Goal: Feedback & Contribution: Submit feedback/report problem

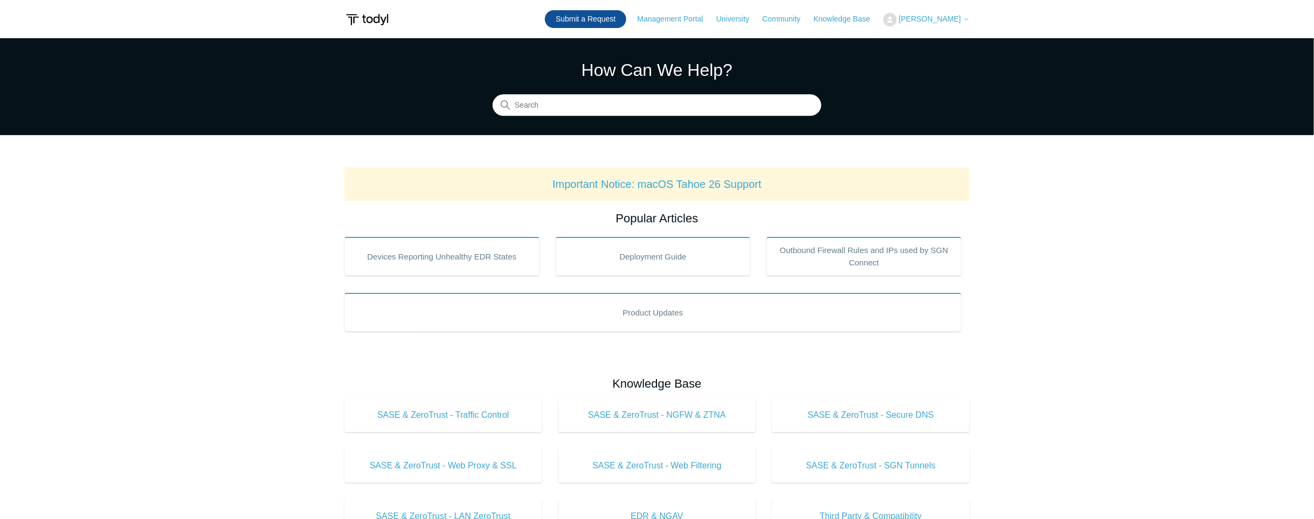
click at [609, 16] on link "Submit a Request" at bounding box center [585, 19] width 81 height 18
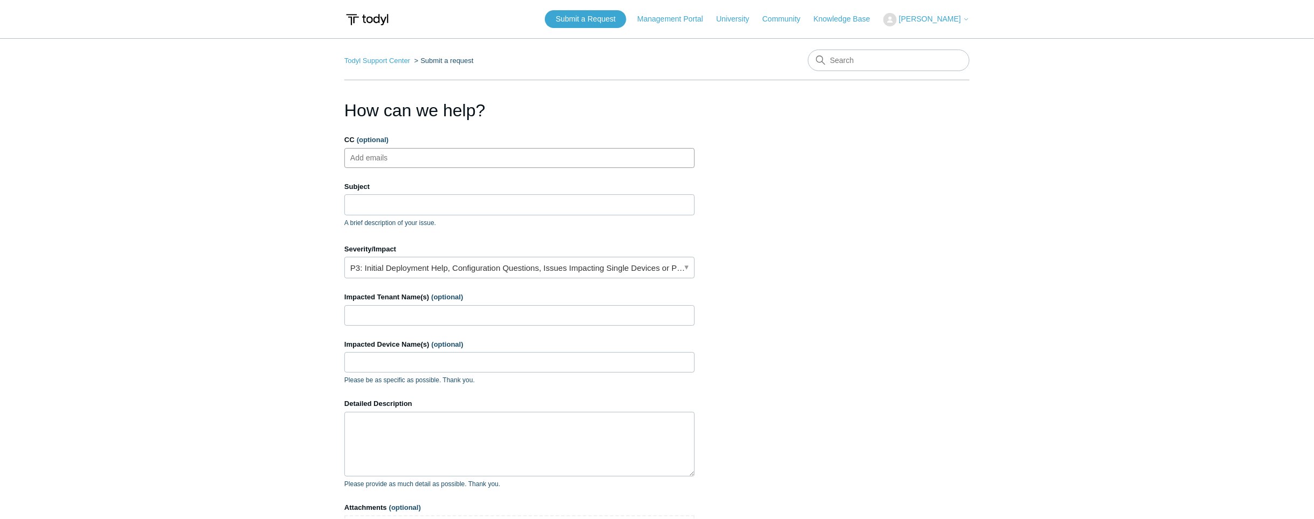
click at [449, 167] on ul "Add emails" at bounding box center [519, 158] width 350 height 20
click at [408, 193] on div "Subject A brief description of your issue." at bounding box center [519, 205] width 350 height 46
click at [405, 203] on input "Subject" at bounding box center [519, 205] width 350 height 20
type input "C"
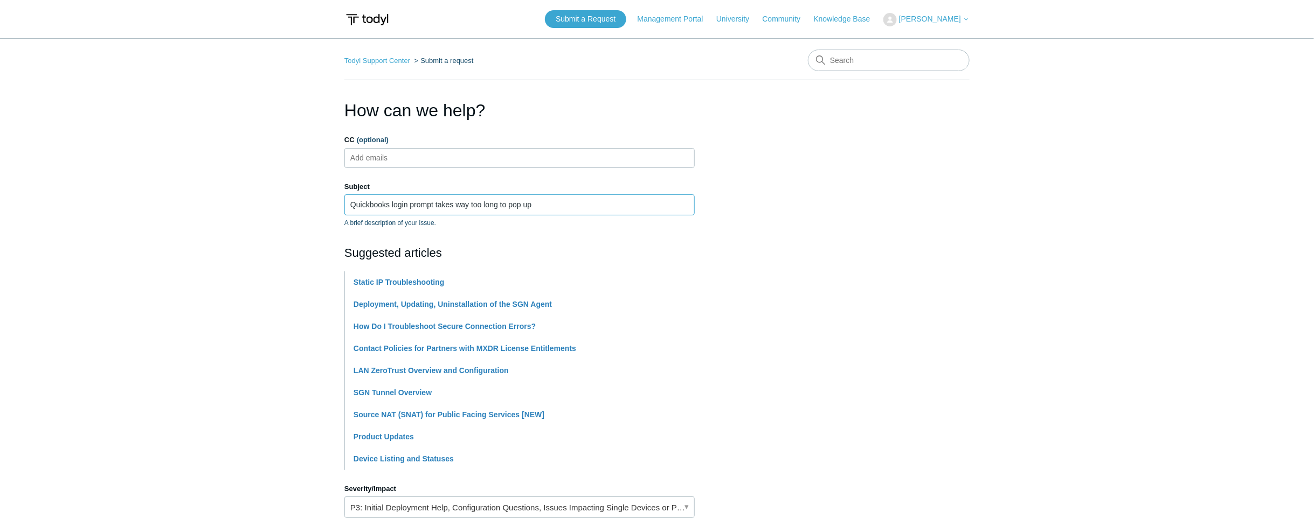
scroll to position [130, 0]
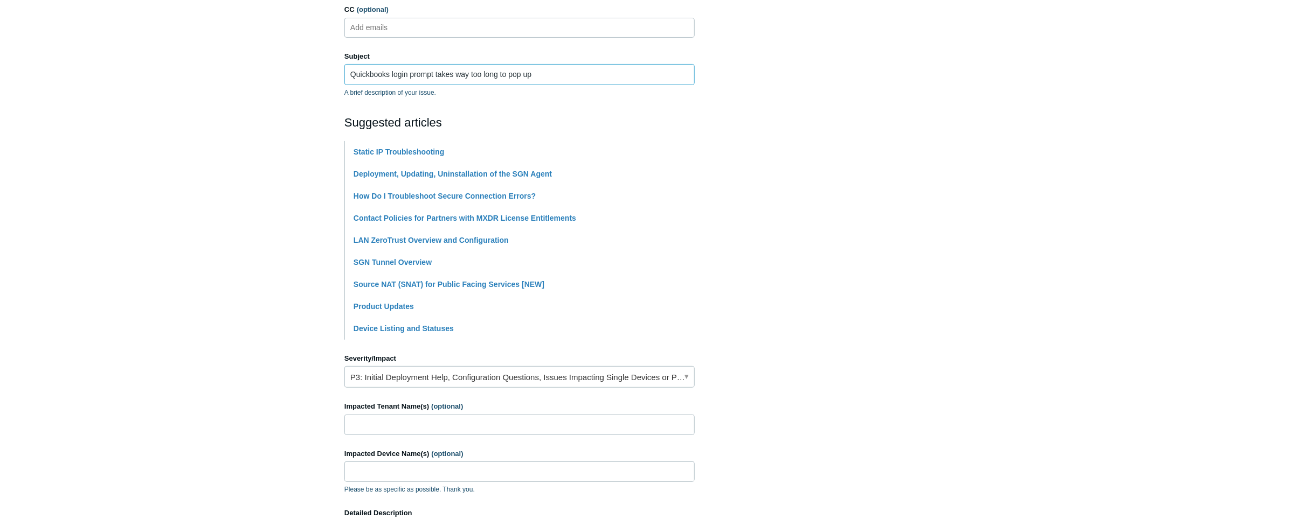
type input "Quickbooks login prompt takes way too long to pop up"
click at [447, 426] on input "Impacted Tenant Name(s) (optional)" at bounding box center [519, 425] width 350 height 20
click at [398, 380] on link "P3: Initial Deployment Help, Configuration Questions, Issues Impacting Single D…" at bounding box center [519, 377] width 350 height 22
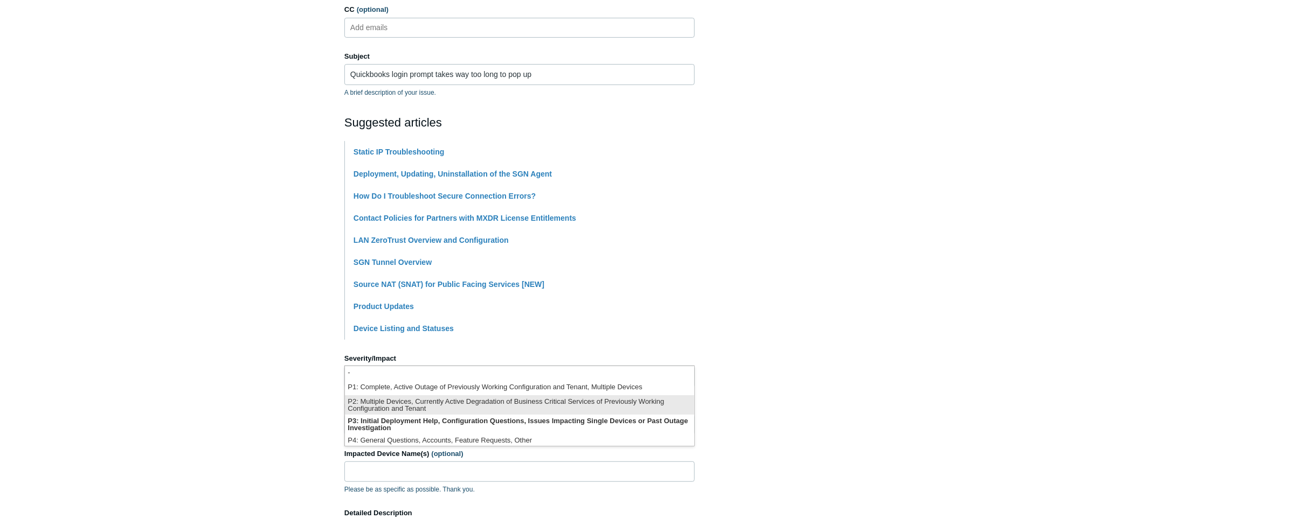
click at [428, 408] on li "P2: Multiple Devices, Currently Active Degradation of Business Critical Service…" at bounding box center [519, 405] width 349 height 19
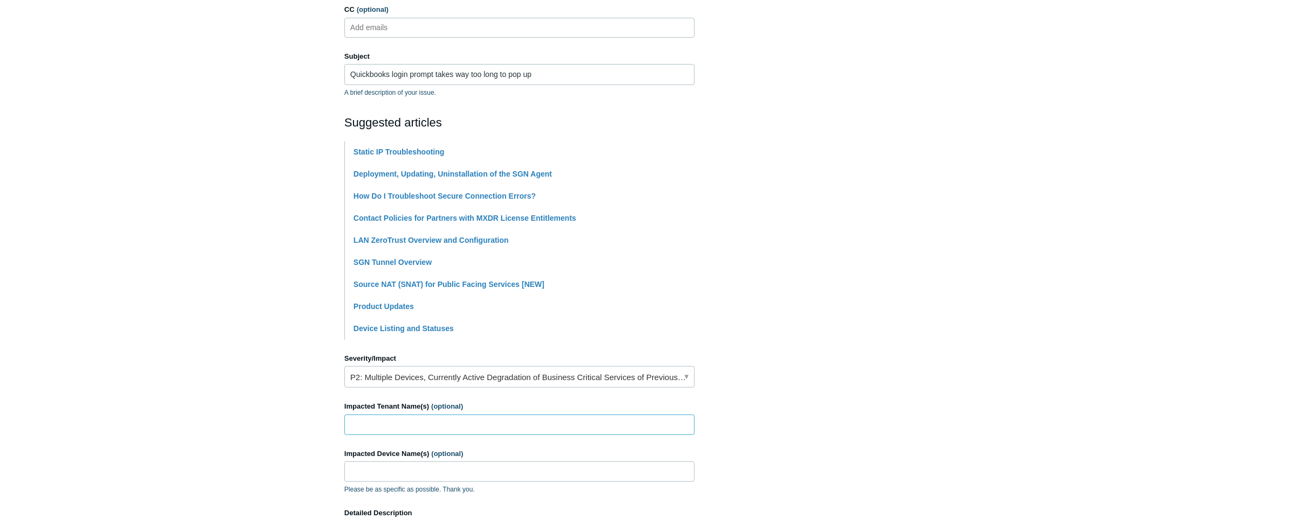
click at [426, 421] on input "Impacted Tenant Name(s) (optional)" at bounding box center [519, 425] width 350 height 20
type input "Specialty Tool"
click at [332, 259] on main "Todyl Support Center Submit a request How can we help? CC (optional) Add emails…" at bounding box center [657, 305] width 1314 height 795
click at [422, 419] on input "Specialty Tool" at bounding box center [519, 425] width 350 height 20
click at [409, 469] on input "Impacted Device Name(s) (optional)" at bounding box center [519, 472] width 350 height 20
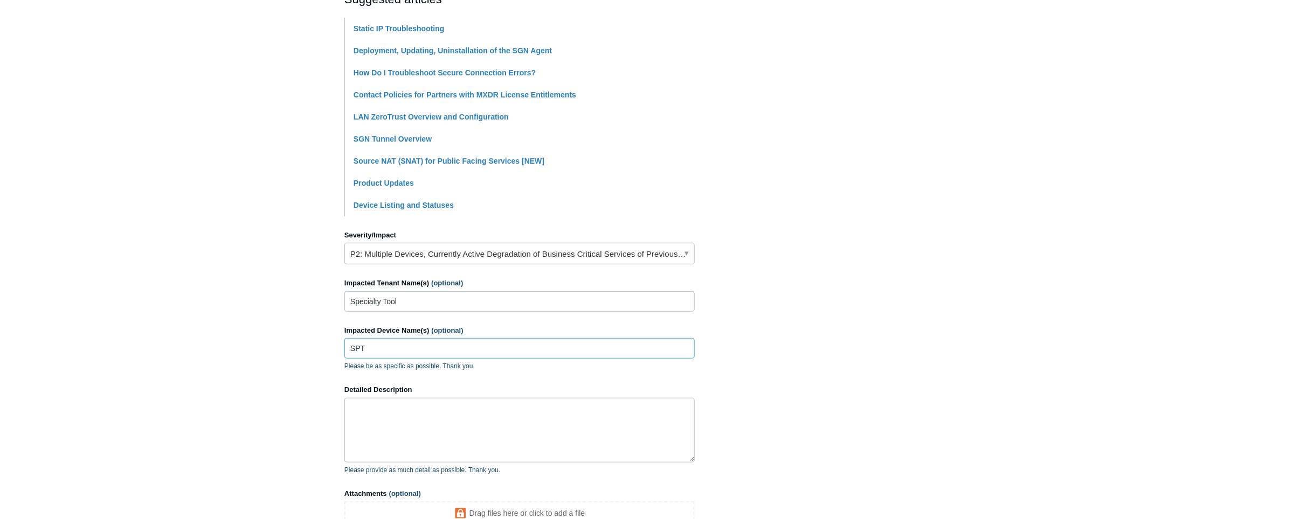
scroll to position [261, 0]
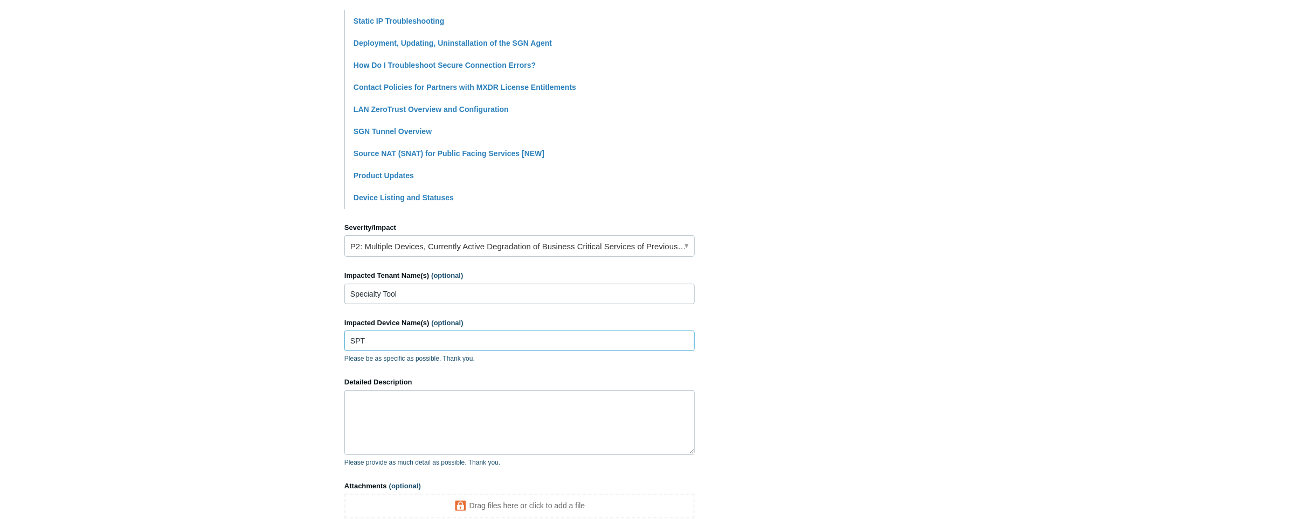
type input "SPT"
click at [430, 426] on textarea "Detailed Description" at bounding box center [519, 423] width 350 height 65
click at [497, 446] on textarea "LZT is only enabled for SPT-UW-2507-74" at bounding box center [519, 423] width 350 height 65
click at [519, 417] on textarea "LZT is only enabled for SPT-UW-2507-74" at bounding box center [519, 423] width 350 height 65
click at [253, 323] on main "Todyl Support Center Submit a request How can we help? CC (optional) Add emails…" at bounding box center [657, 168] width 1314 height 782
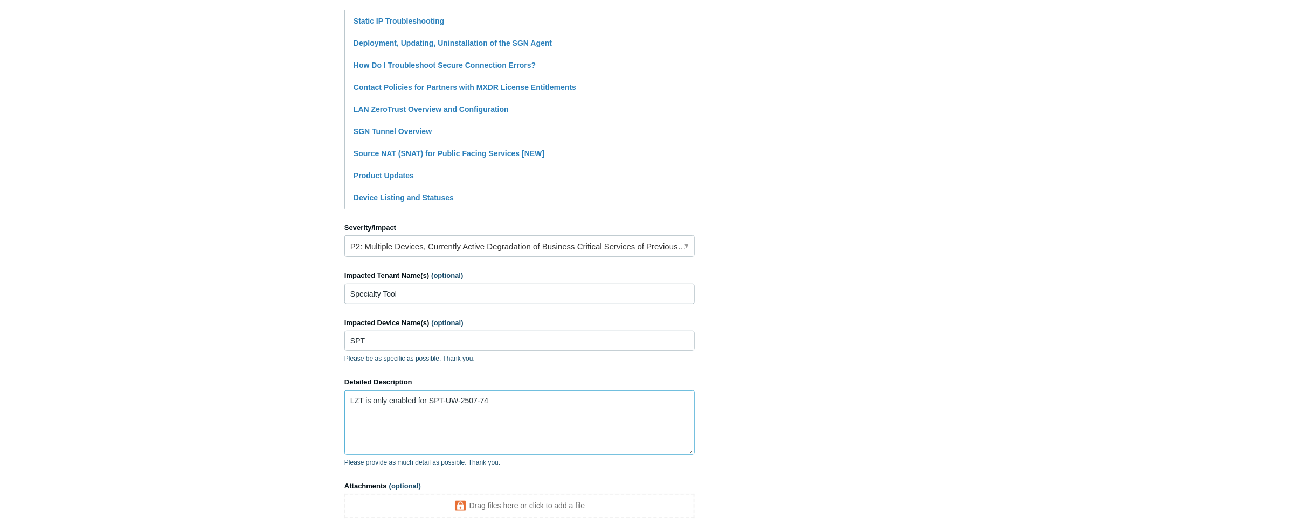
click at [493, 412] on textarea "LZT is only enabled for SPT-UW-2507-74" at bounding box center [519, 423] width 350 height 65
paste textarea "[URL][DOMAIN_NAME]"
click at [573, 419] on textarea "LZT is only enabled for SPT-UW-2507-94 but we are planning to enable it to the …" at bounding box center [519, 423] width 350 height 65
click at [564, 415] on textarea "LZT is only enabled for SPT-UW-2507-94 but we are planning to enable it to the …" at bounding box center [519, 423] width 350 height 65
drag, startPoint x: 510, startPoint y: 419, endPoint x: 486, endPoint y: 419, distance: 24.3
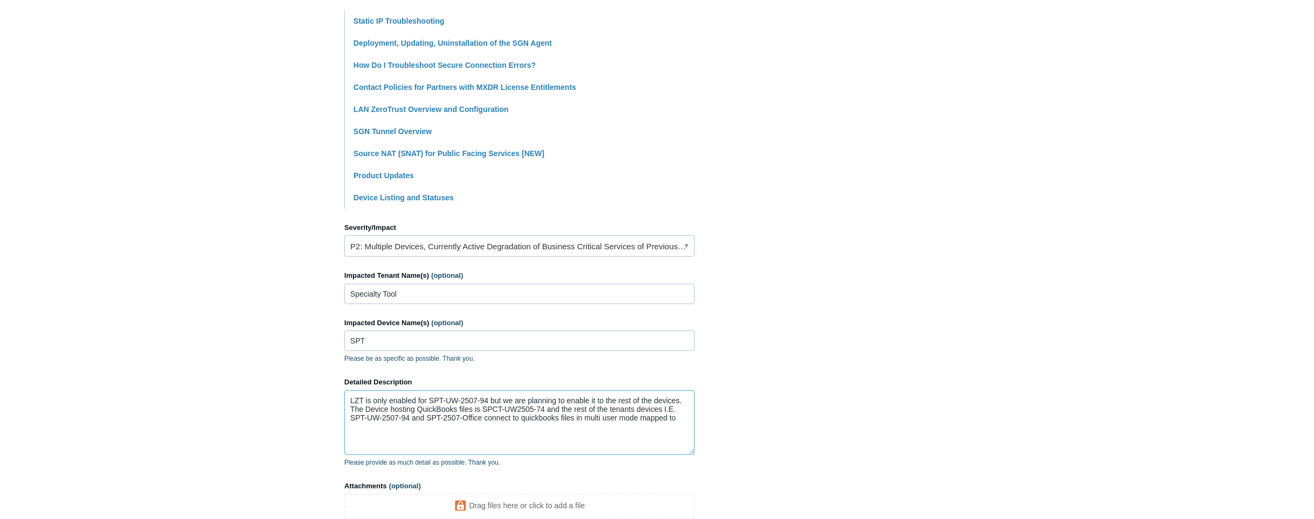
click at [486, 419] on textarea "LZT is only enabled for SPT-UW-2507-94 but we are planning to enable it to the …" at bounding box center [519, 423] width 350 height 65
drag, startPoint x: 668, startPoint y: 414, endPoint x: 609, endPoint y: 422, distance: 58.8
click at [609, 421] on textarea "LZT is only enabled for SPT-UW-2507-94 but we are planning to enable it to the …" at bounding box center [519, 423] width 350 height 65
click at [362, 434] on textarea "LZT is only enabled for SPT-UW-2507-94 but we are planning to enable it to the …" at bounding box center [519, 423] width 350 height 65
click at [363, 433] on textarea "LZT is only enabled for SPT-UW-2507-94 but we are planning to enable it to the …" at bounding box center [519, 423] width 350 height 65
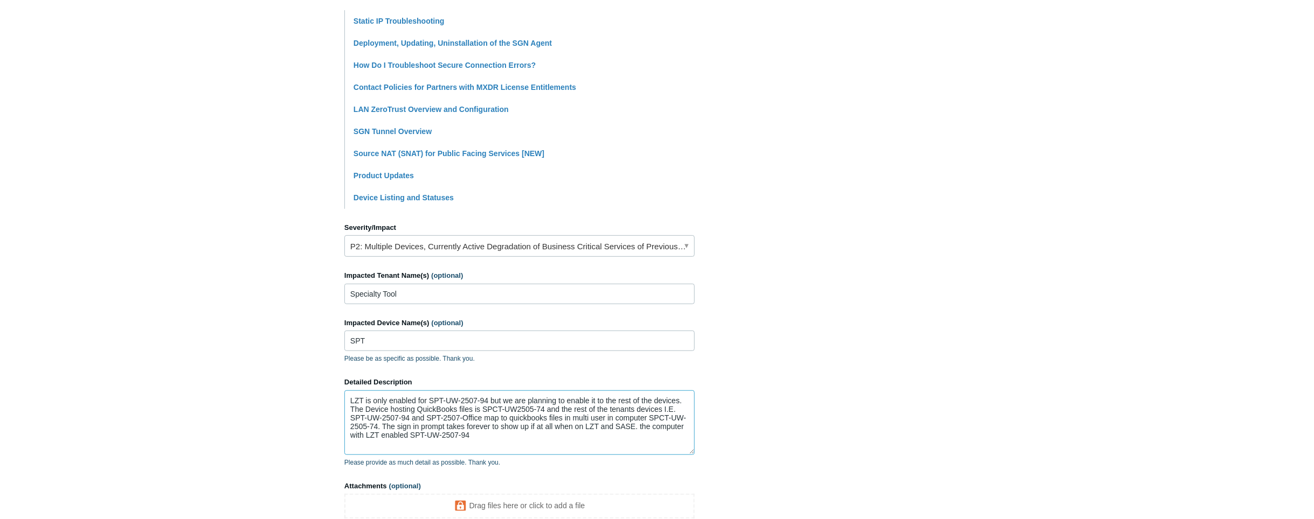
click at [382, 425] on textarea "LZT is only enabled for SPT-UW-2507-94 but we are planning to enable it to the …" at bounding box center [519, 423] width 350 height 65
click at [554, 427] on textarea "LZT is only enabled for SPT-UW-2507-94 but we are planning to enable it to the …" at bounding box center [519, 423] width 350 height 65
click at [607, 429] on textarea "LZT is only enabled for SPT-UW-2507-94 but we are planning to enable it to the …" at bounding box center [519, 423] width 350 height 65
click at [664, 425] on textarea "LZT is only enabled for SPT-UW-2507-94 but we are planning to enable it to the …" at bounding box center [519, 423] width 350 height 65
click at [663, 426] on textarea "LZT is only enabled for SPT-UW-2507-94 but we are planning to enable it to the …" at bounding box center [519, 423] width 350 height 65
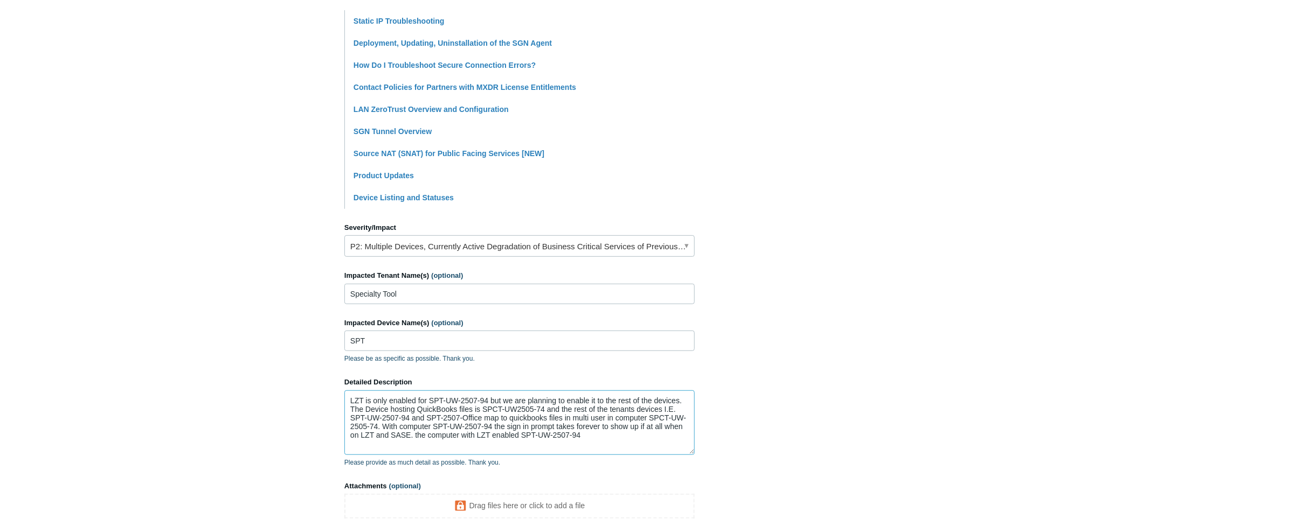
click at [381, 428] on textarea "LZT is only enabled for SPT-UW-2507-94 but we are planning to enable it to the …" at bounding box center [519, 423] width 350 height 65
click at [372, 436] on textarea "LZT is only enabled for SPT-UW-2507-94 but we are planning to enable it to the …" at bounding box center [519, 423] width 350 height 65
click at [371, 441] on textarea "LZT is only enabled for SPT-UW-2507-94 but we are planning to enable it to the …" at bounding box center [519, 423] width 350 height 65
click at [407, 439] on textarea "LZT is only enabled for SPT-UW-2507-94 but we are planning to enable it to the …" at bounding box center [519, 423] width 350 height 65
drag, startPoint x: 413, startPoint y: 436, endPoint x: 423, endPoint y: 434, distance: 10.5
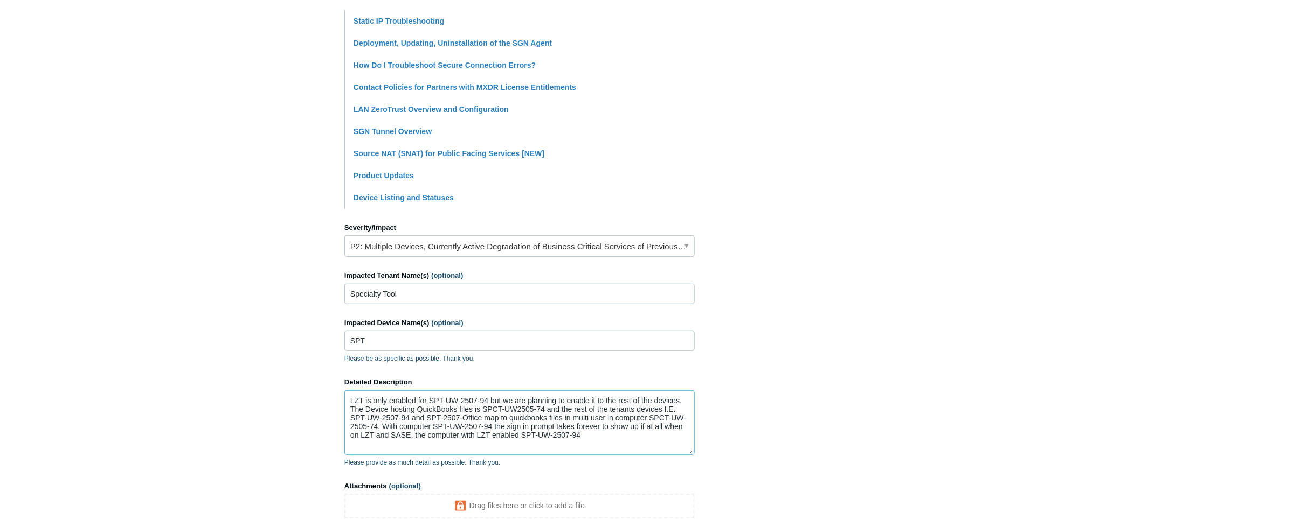
click at [423, 434] on textarea "LZT is only enabled for SPT-UW-2507-94 but we are planning to enable it to the …" at bounding box center [519, 423] width 350 height 65
drag, startPoint x: 522, startPoint y: 435, endPoint x: 492, endPoint y: 435, distance: 30.2
click at [492, 435] on textarea "LZT is only enabled for SPT-UW-2507-94 but we are planning to enable it to the …" at bounding box center [519, 423] width 350 height 65
click at [649, 438] on textarea "LZT is only enabled for SPT-UW-2507-94 but we are planning to enable it to the …" at bounding box center [519, 423] width 350 height 65
click at [479, 393] on textarea "LZT is only enabled for SPT-UW-2507-94 but we are planning to enable it to the …" at bounding box center [519, 423] width 350 height 65
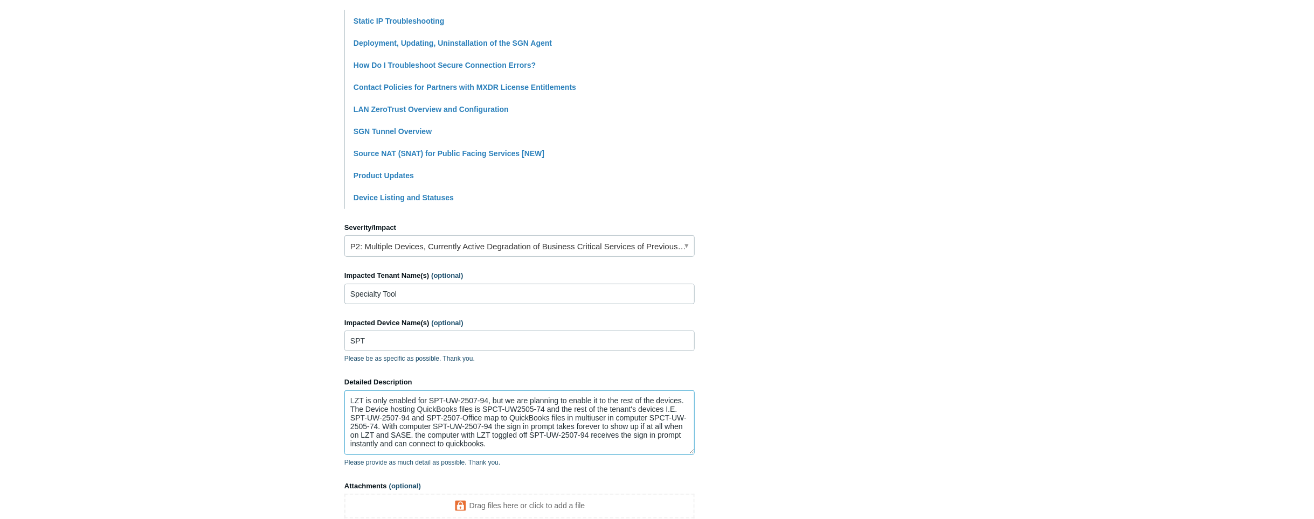
click at [472, 448] on textarea "LZT is only enabled for SPT-UW-2507-94, but we are planning to enable it to the…" at bounding box center [519, 423] width 350 height 65
click at [580, 440] on textarea "LZT is only enabled for SPT-UW-2507-94, but we are planning to enable it to the…" at bounding box center [519, 423] width 350 height 65
paste textarea "[URL][DOMAIN_NAME]"
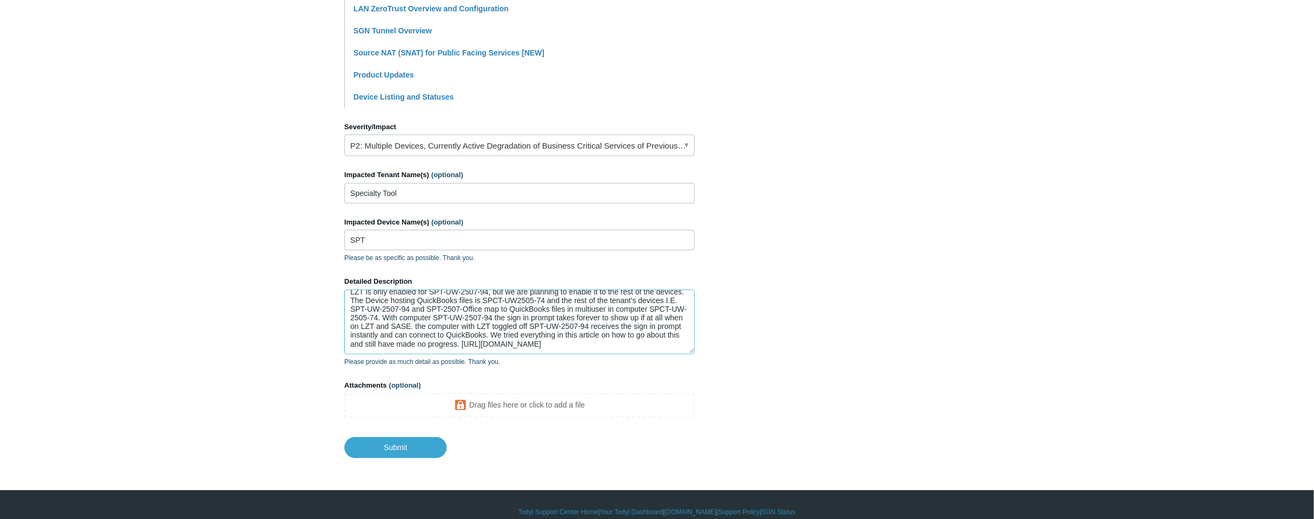
scroll to position [375, 0]
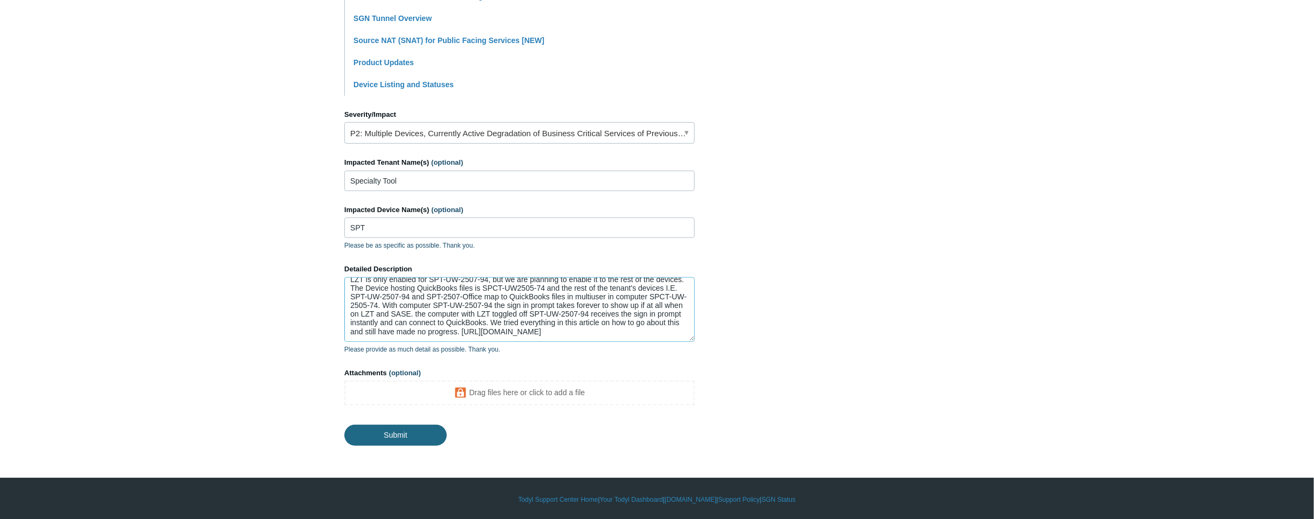
type textarea "LZT is only enabled for SPT-UW-2507-94, but we are planning to enable it to the…"
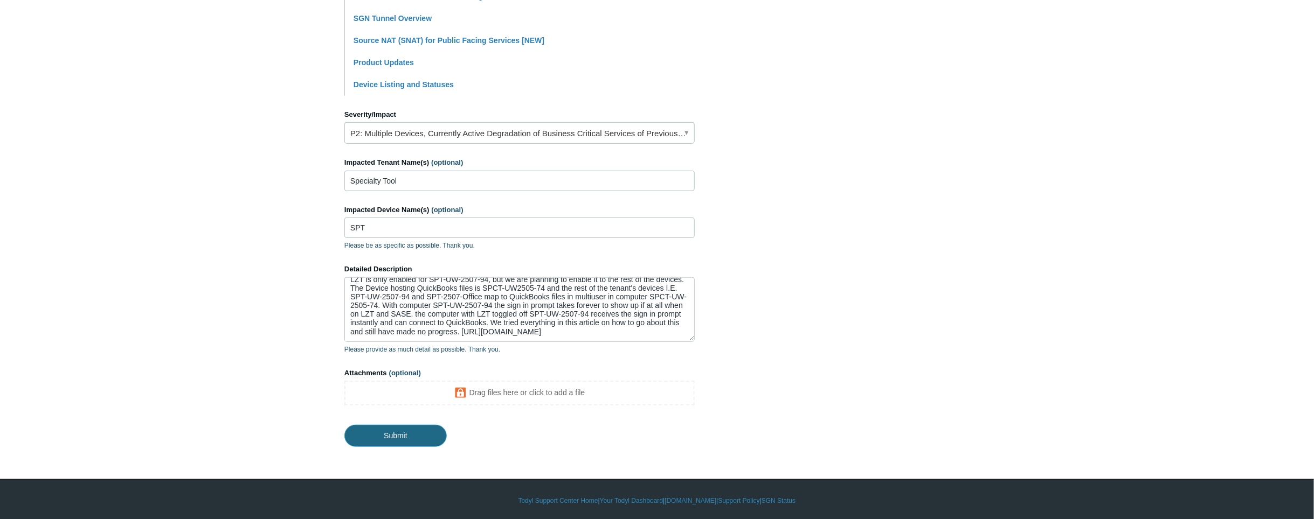
click at [379, 435] on input "Submit" at bounding box center [395, 436] width 102 height 22
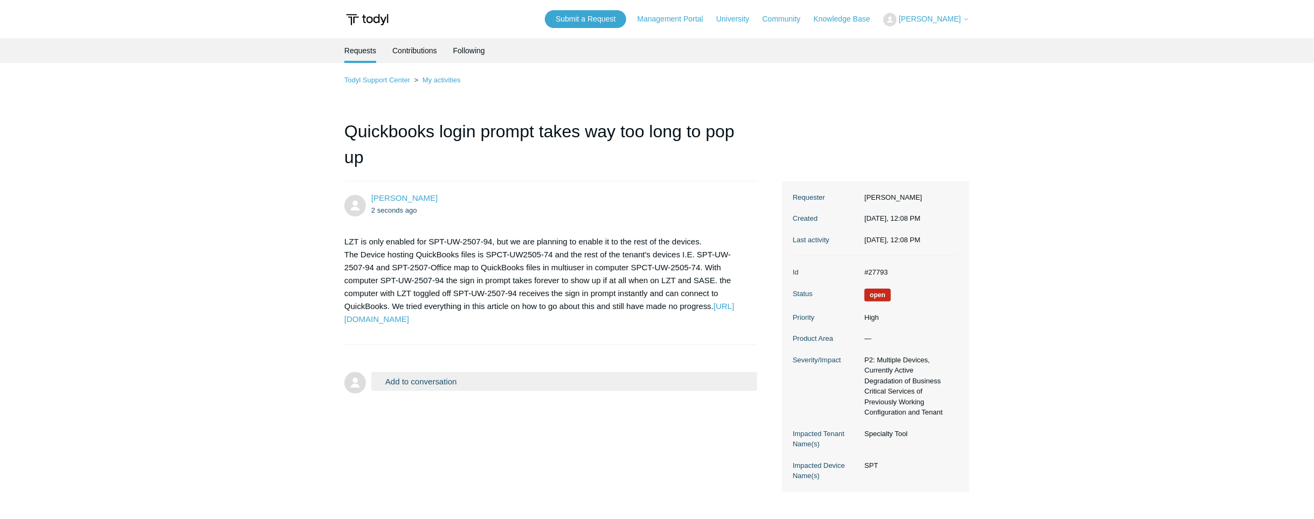
click at [460, 383] on button "Add to conversation" at bounding box center [564, 381] width 386 height 19
click at [508, 423] on textarea "Add your reply" at bounding box center [564, 428] width 386 height 73
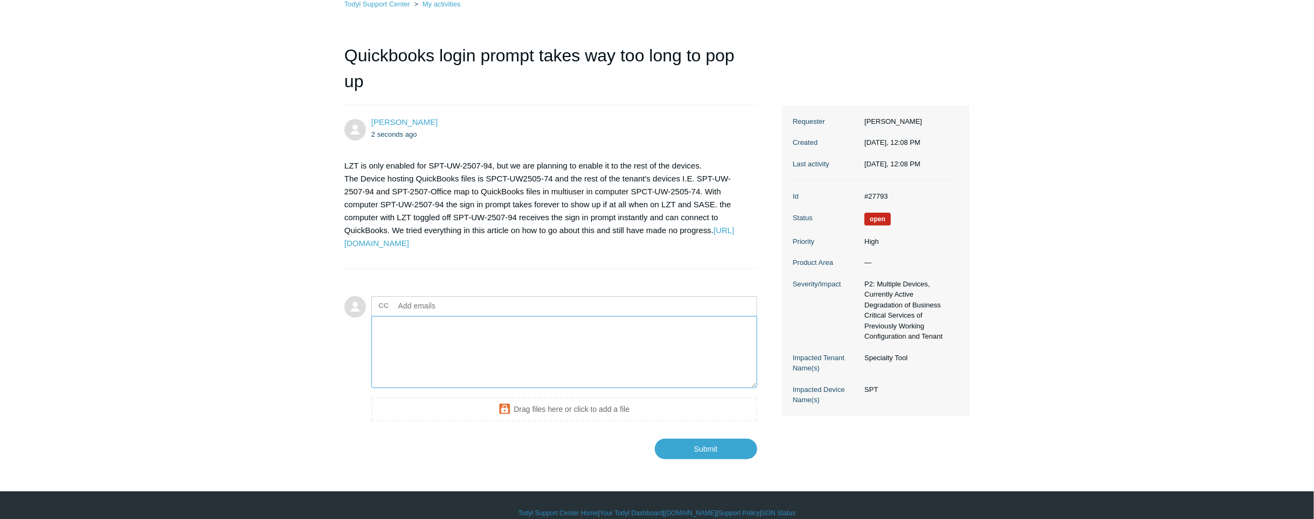
scroll to position [91, 0]
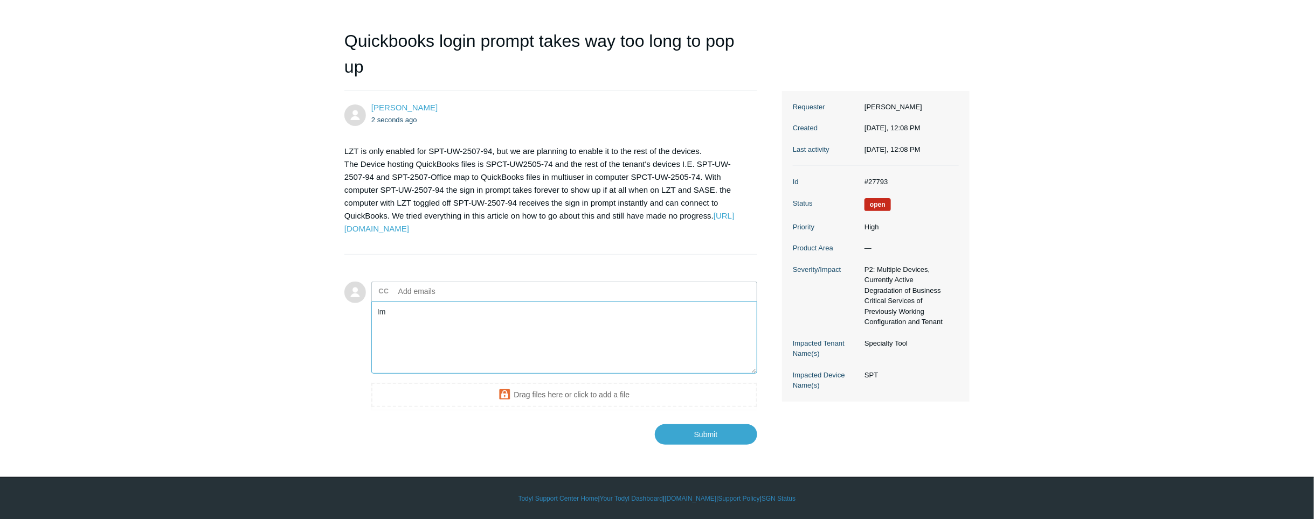
type textarea "I"
type textarea "S"
type textarea "Impacted device is SPT-UW-2507-94"
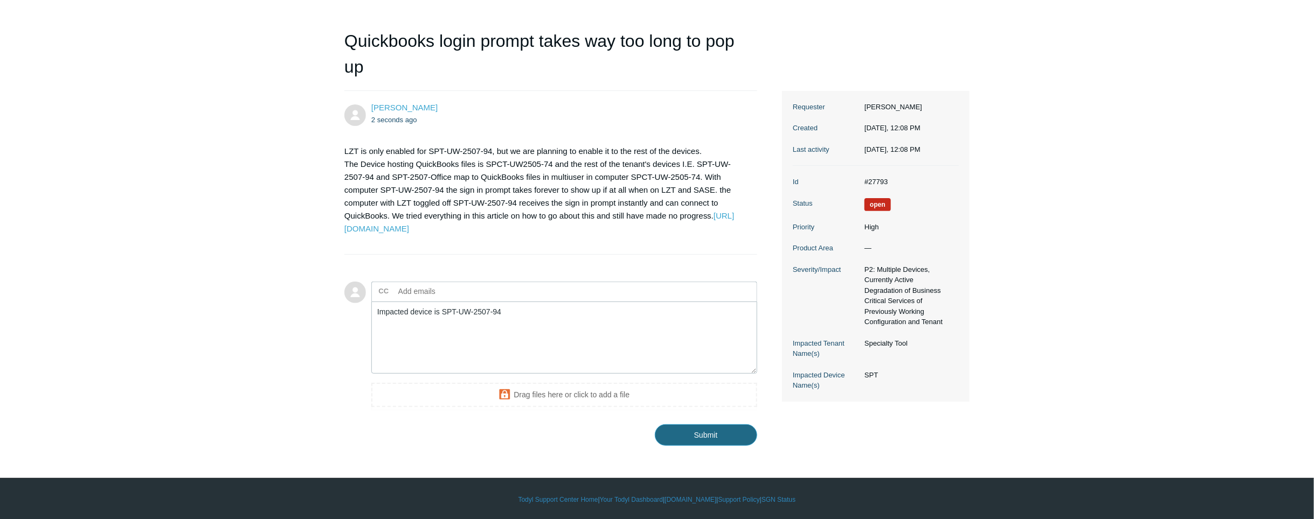
drag, startPoint x: 673, startPoint y: 430, endPoint x: 592, endPoint y: 461, distance: 86.5
click at [674, 430] on input "Submit" at bounding box center [706, 436] width 102 height 22
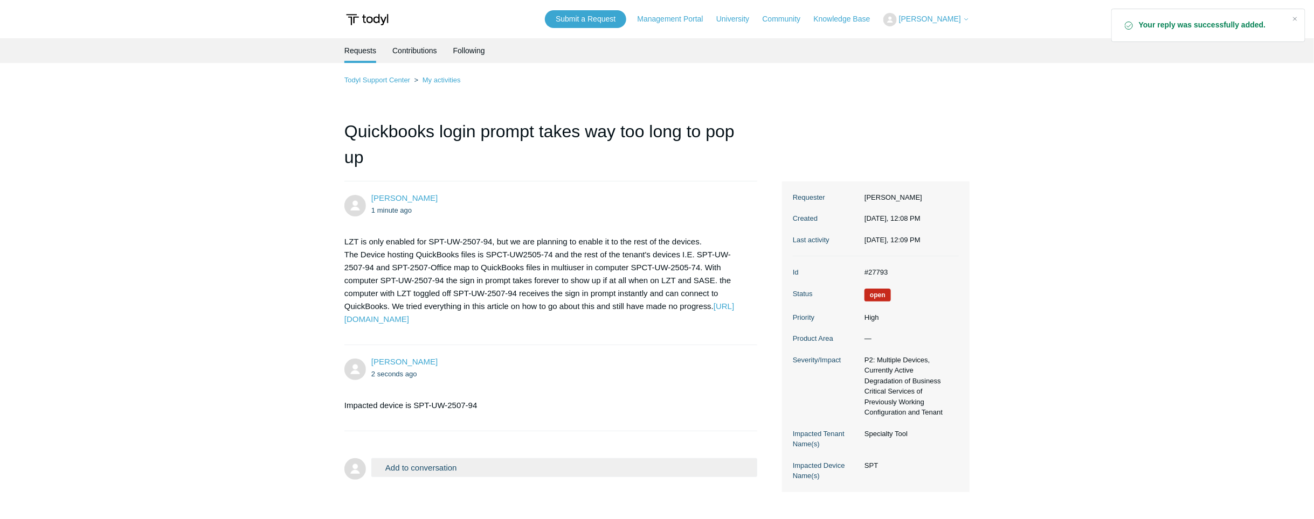
click at [474, 468] on button "Add to conversation" at bounding box center [564, 468] width 386 height 19
click at [414, 490] on textarea "Add your reply" at bounding box center [564, 515] width 386 height 73
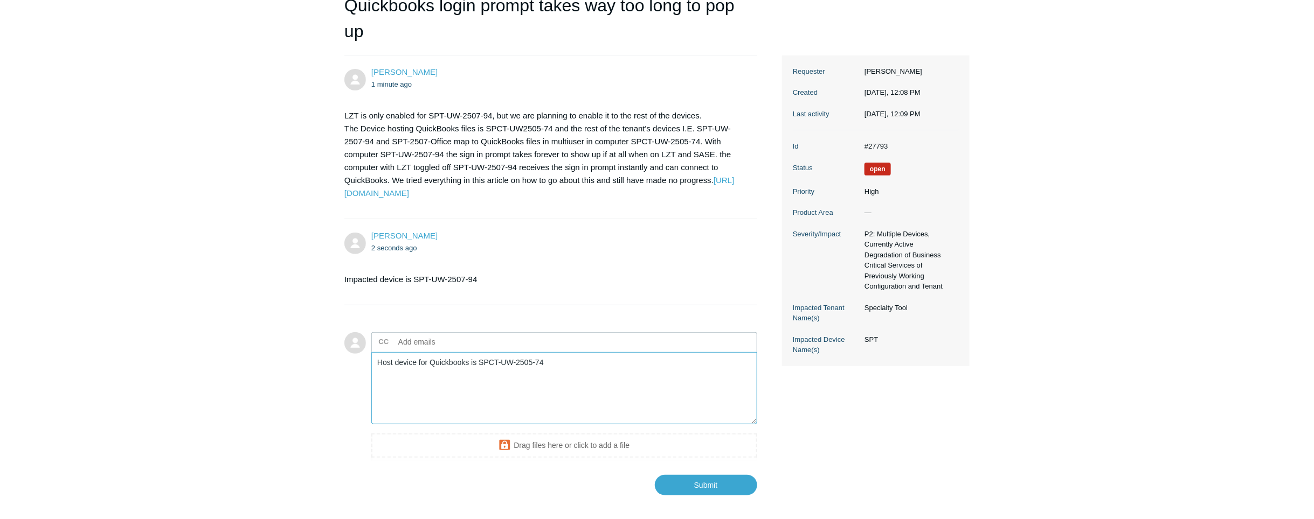
scroll to position [130, 0]
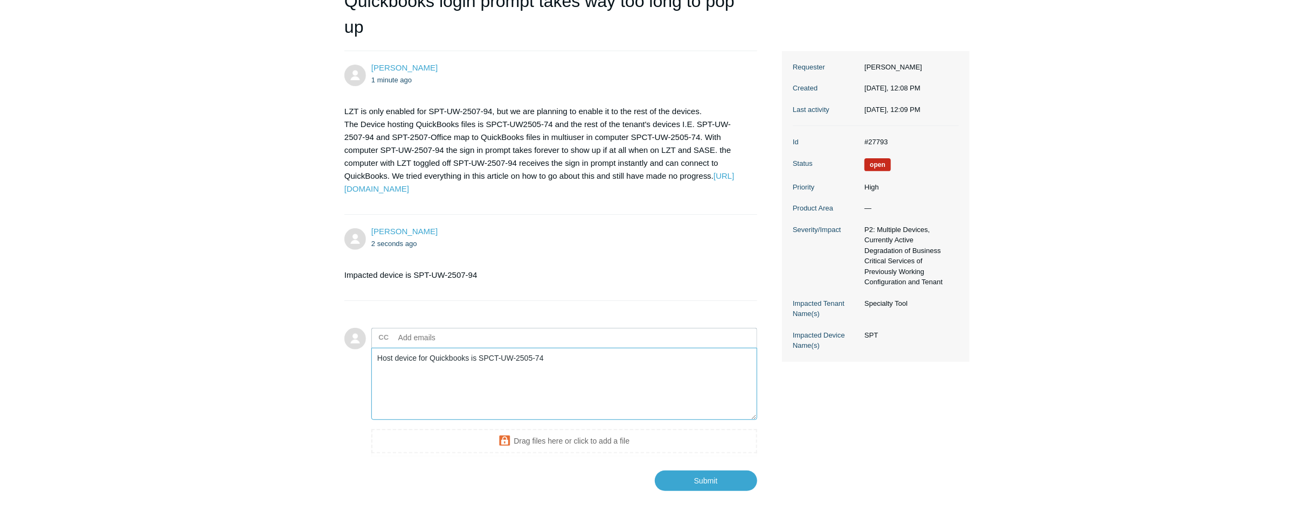
click at [489, 366] on textarea "Host device for Quickbooks is SPCT-UW-2505-74" at bounding box center [564, 384] width 386 height 73
click at [533, 348] on textarea "Host device for QuickBooks is SPCT-UW-2505-74" at bounding box center [564, 384] width 386 height 73
click at [543, 357] on textarea "Host device for QuickBooks is SPCT-UW-2505-74" at bounding box center [564, 384] width 386 height 73
click at [477, 388] on textarea "Host device for QuickBooks is SPCT-UW-2505-74 All devices map to it LZT is enab…" at bounding box center [564, 384] width 386 height 73
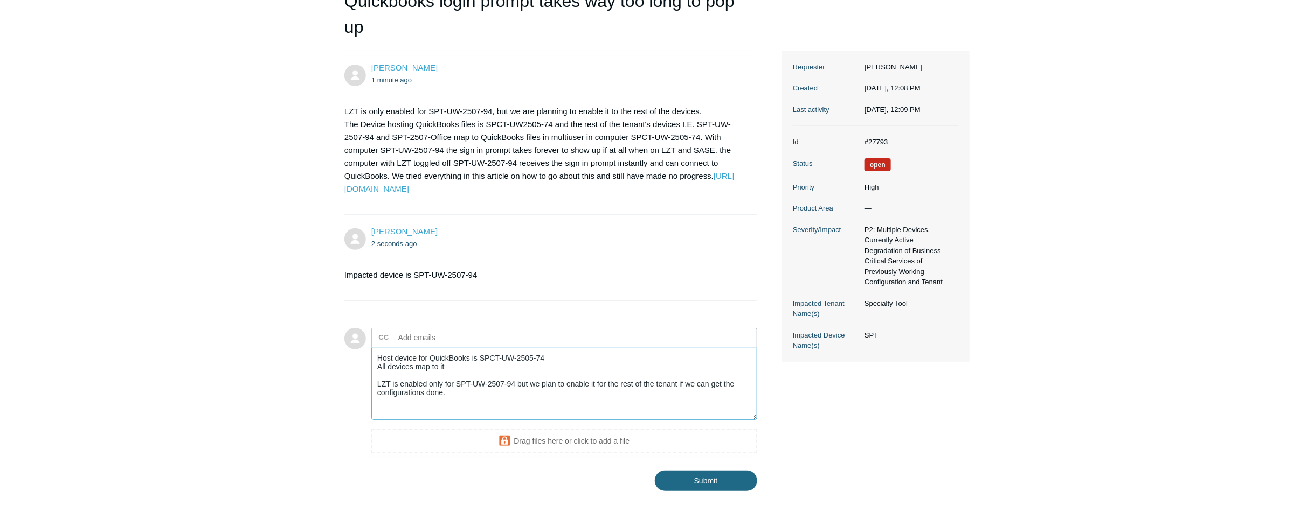
type textarea "Host device for QuickBooks is SPCT-UW-2505-74 All devices map to it LZT is enab…"
click at [722, 485] on input "Submit" at bounding box center [706, 482] width 102 height 22
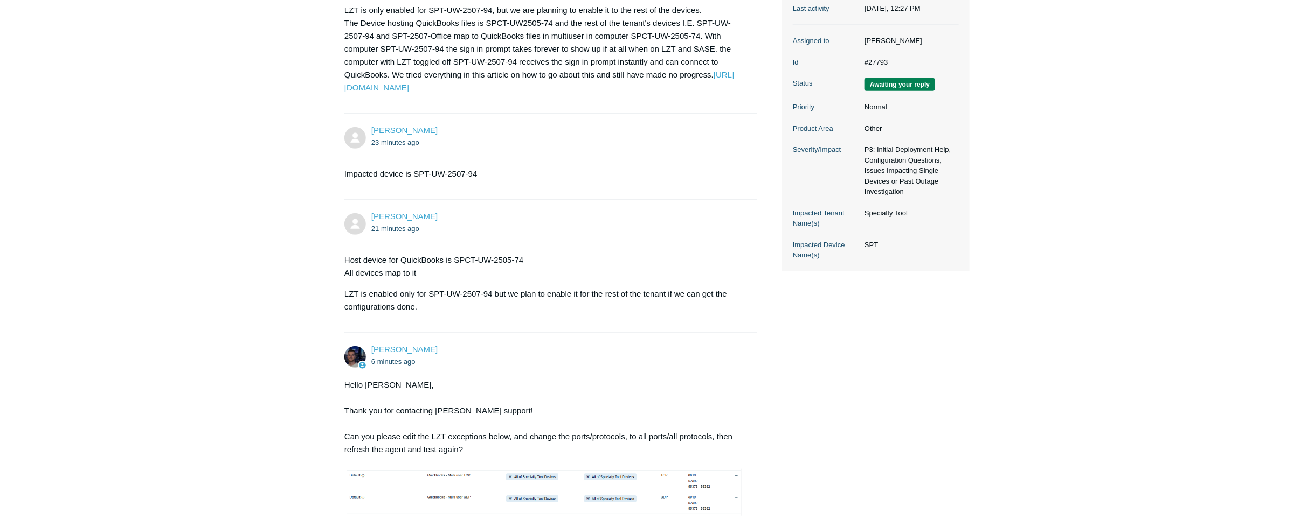
scroll to position [493, 0]
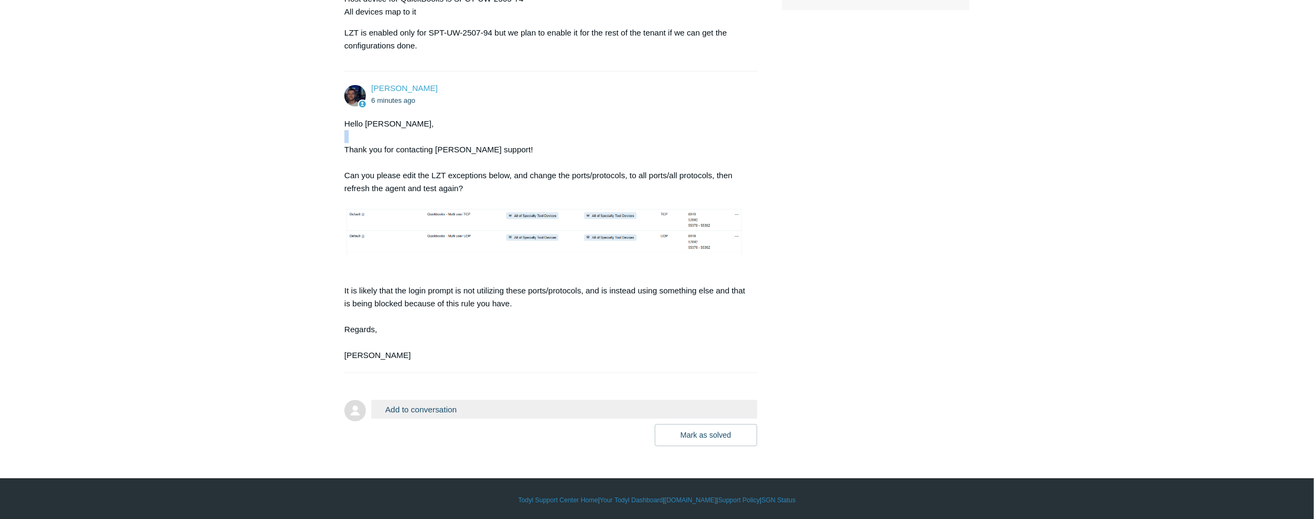
drag, startPoint x: 321, startPoint y: 137, endPoint x: 324, endPoint y: 147, distance: 10.1
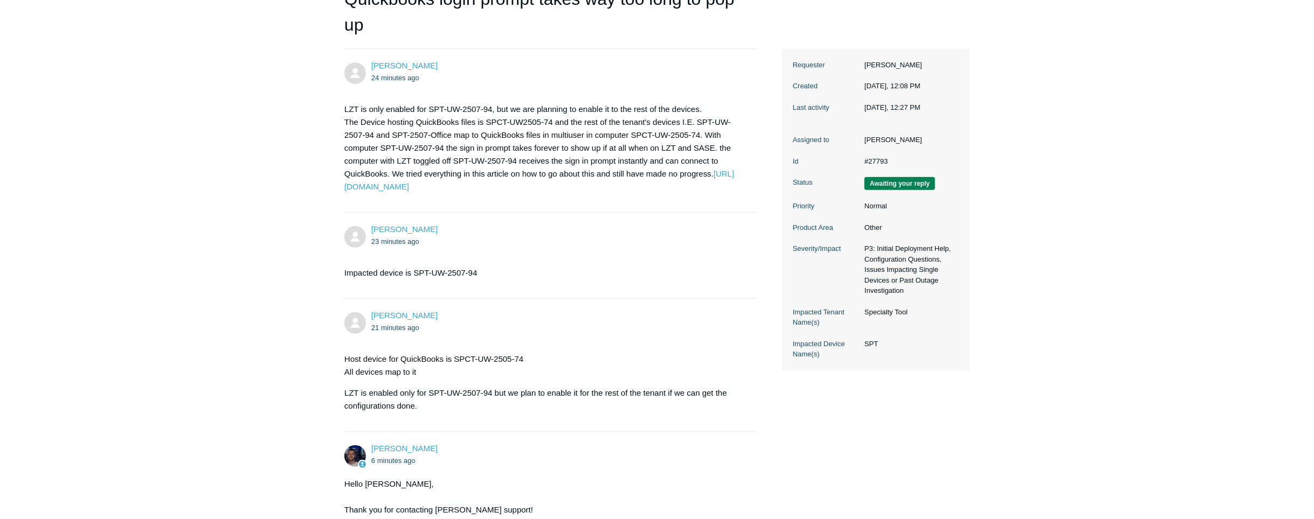
scroll to position [101, 0]
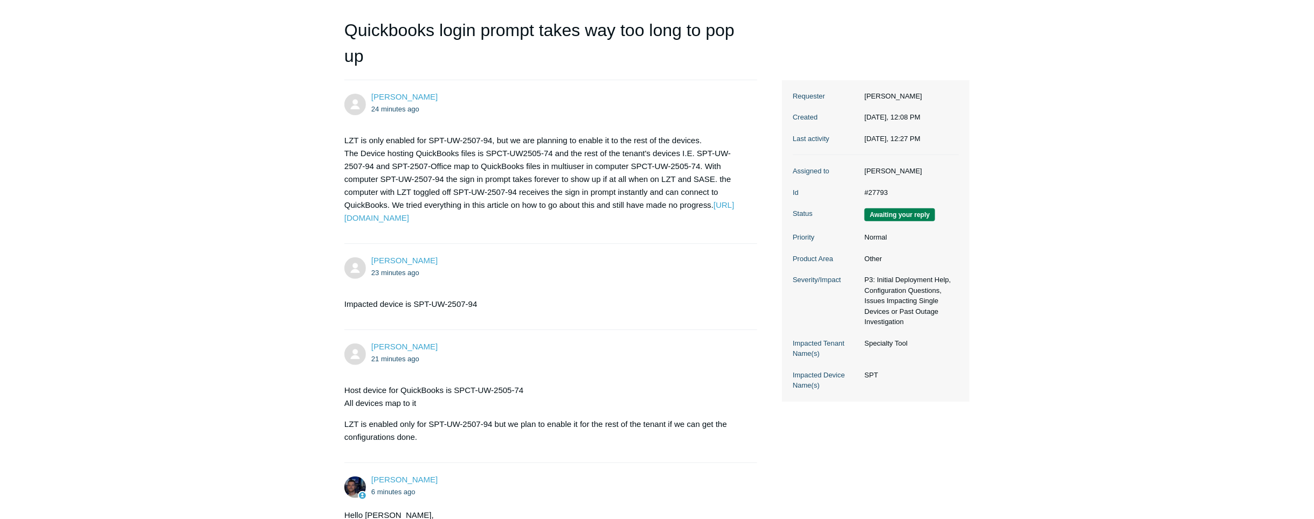
click at [213, 320] on main "Requests Contributions Following Todyl Support Center My activities Quickbooks …" at bounding box center [657, 388] width 1314 height 902
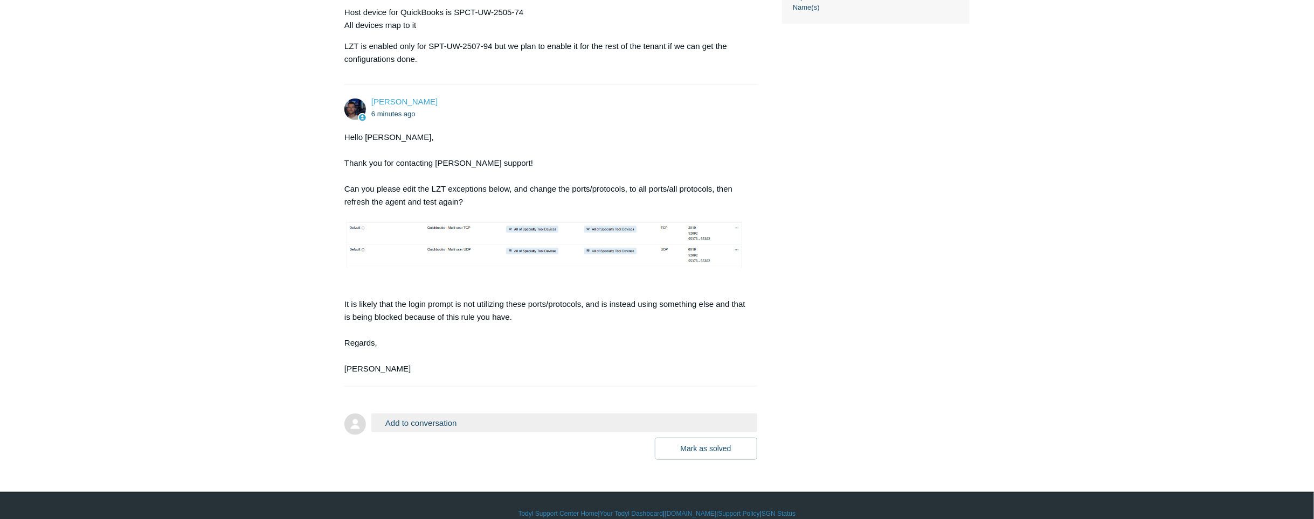
scroll to position [493, 0]
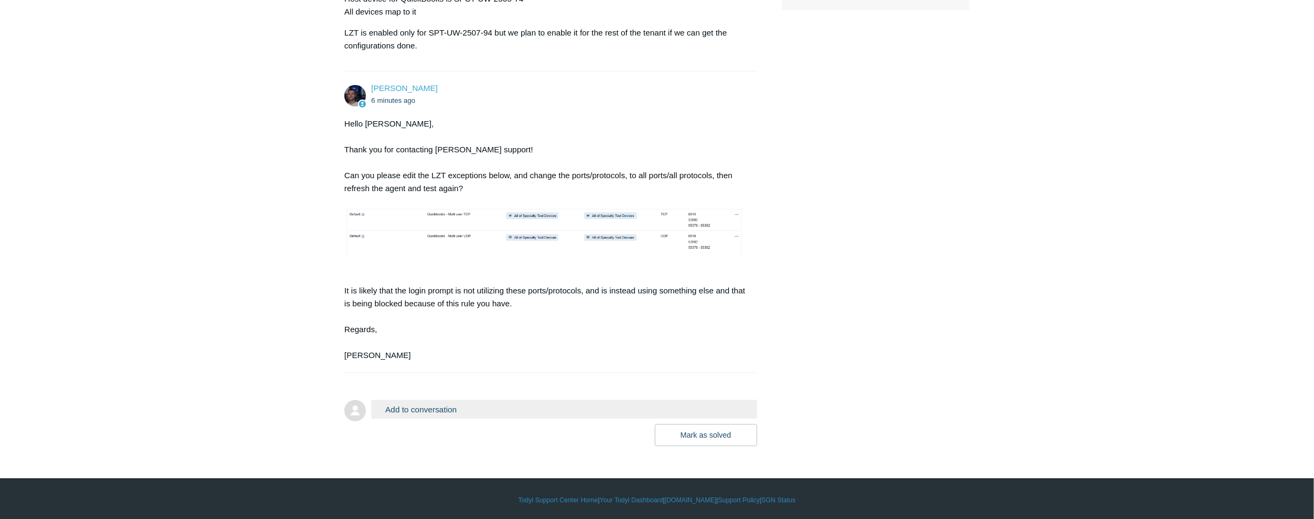
click at [519, 432] on div "Mark as solved Submit" at bounding box center [564, 436] width 386 height 22
click at [509, 406] on button "Add to conversation" at bounding box center [564, 409] width 386 height 19
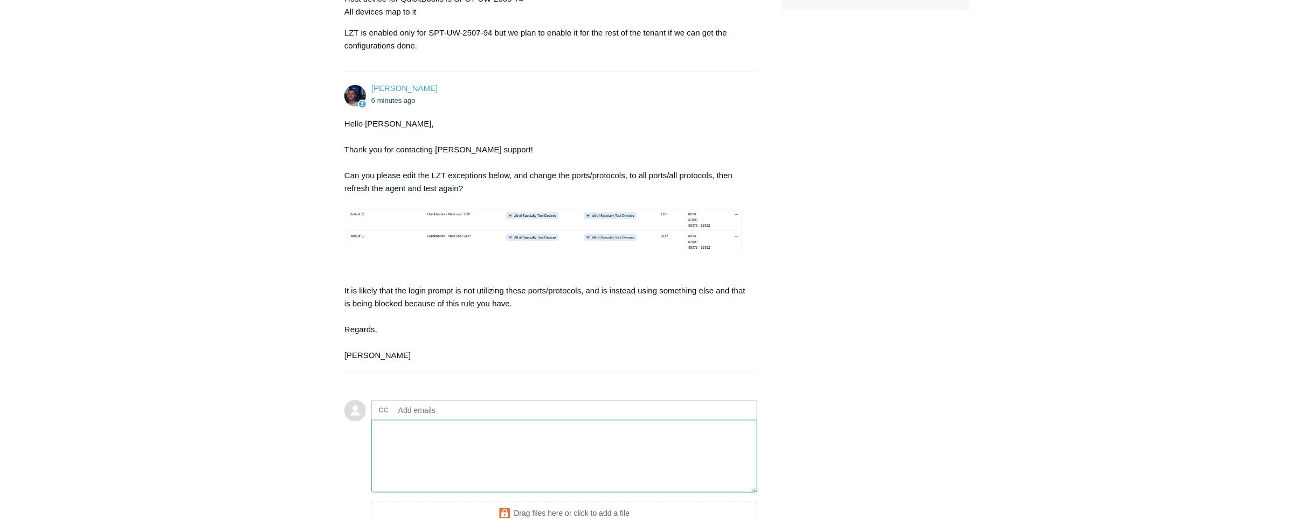
click at [460, 482] on textarea "Add your reply" at bounding box center [564, 456] width 386 height 73
type textarea "n"
click at [388, 85] on link "[PERSON_NAME]" at bounding box center [404, 88] width 66 height 9
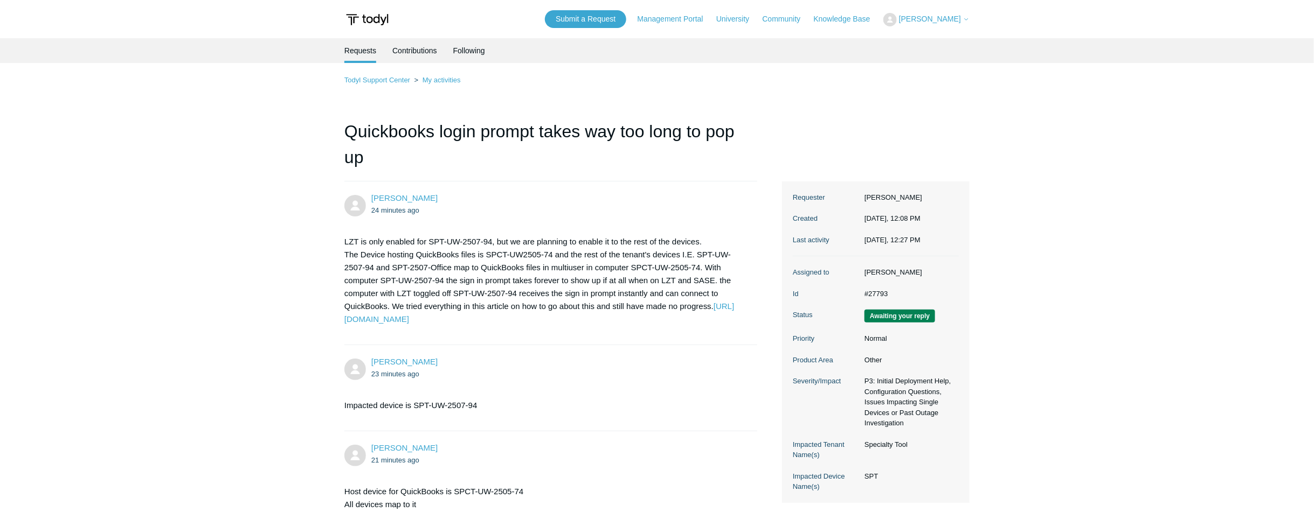
scroll to position [130, 0]
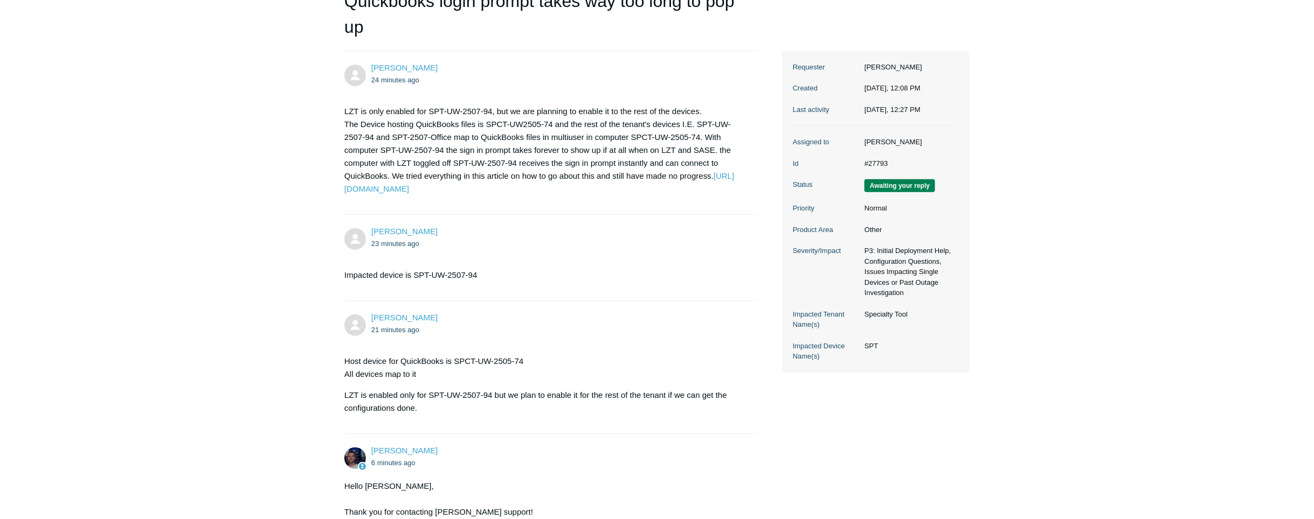
drag, startPoint x: 989, startPoint y: 410, endPoint x: 972, endPoint y: 415, distance: 18.1
click at [989, 410] on main "Requests Contributions Following Todyl Support Center My activities Quickbooks …" at bounding box center [657, 417] width 1314 height 1019
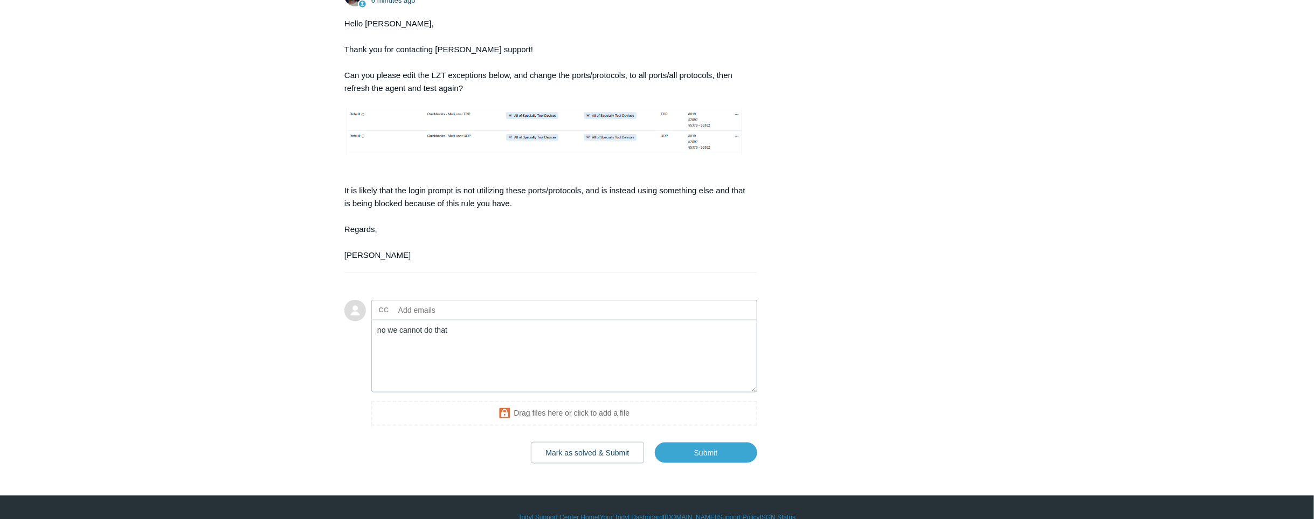
scroll to position [611, 0]
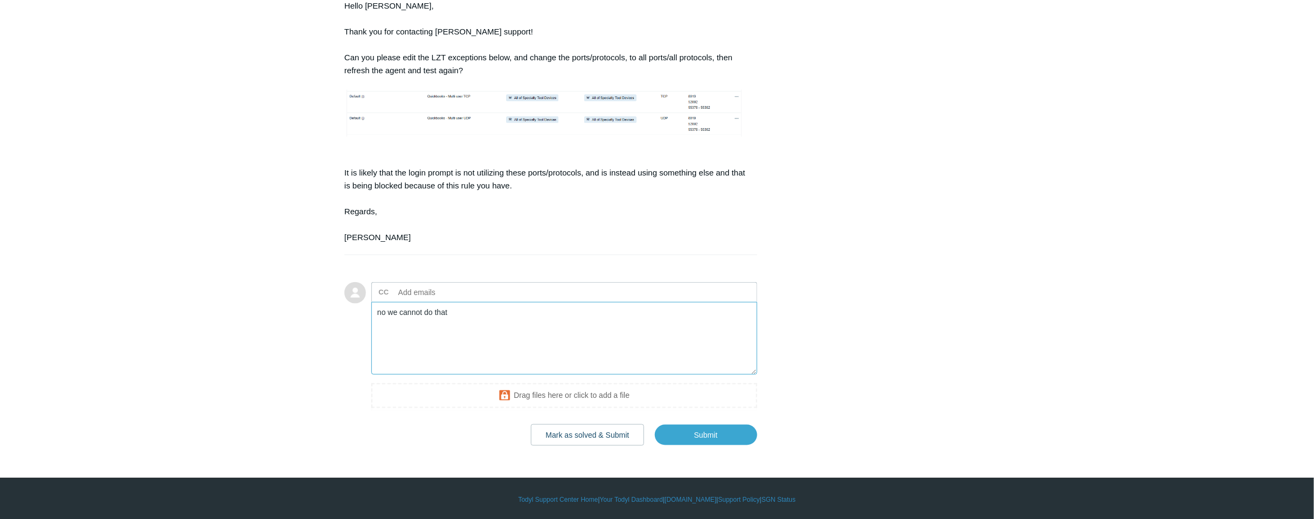
drag, startPoint x: 466, startPoint y: 330, endPoint x: 296, endPoint y: 294, distance: 173.5
paste textarea "If we do that, what is the point of enabling LZT? That is the same as having a …"
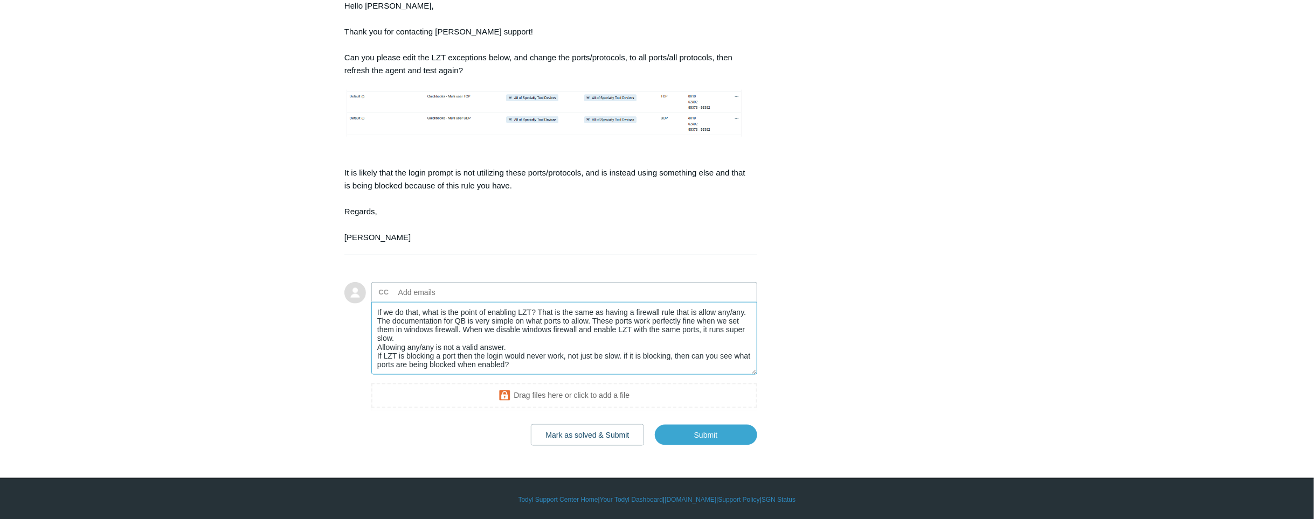
scroll to position [9, 0]
type textarea "If we do that, what is the point of enabling LZT? That is the same as having a …"
click at [731, 435] on input "Submit" at bounding box center [706, 436] width 102 height 22
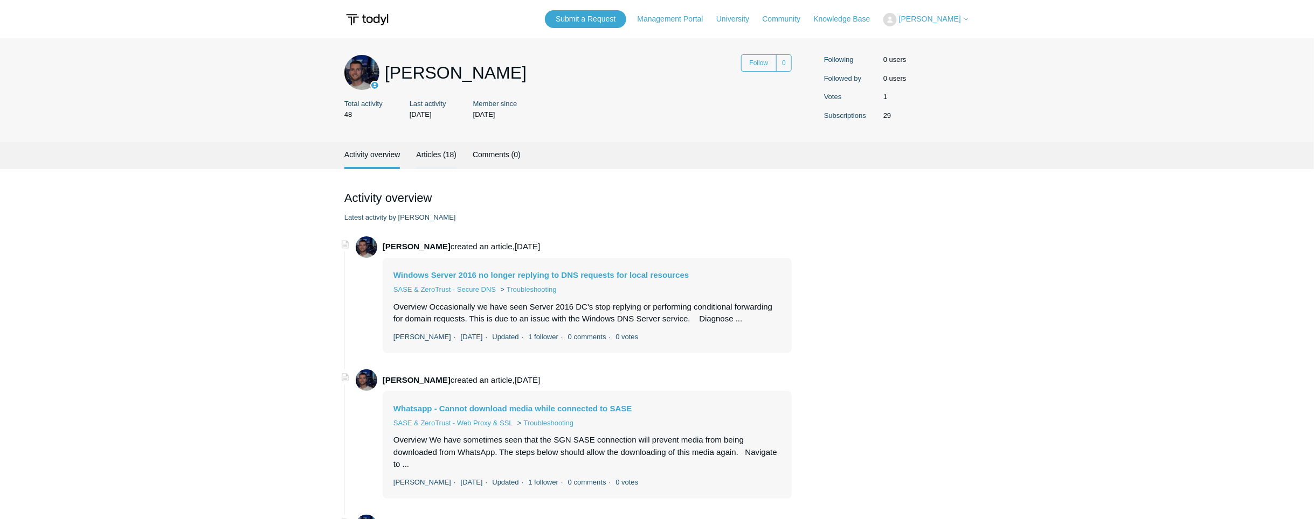
click at [435, 159] on link "Articles (18)" at bounding box center [436, 153] width 40 height 23
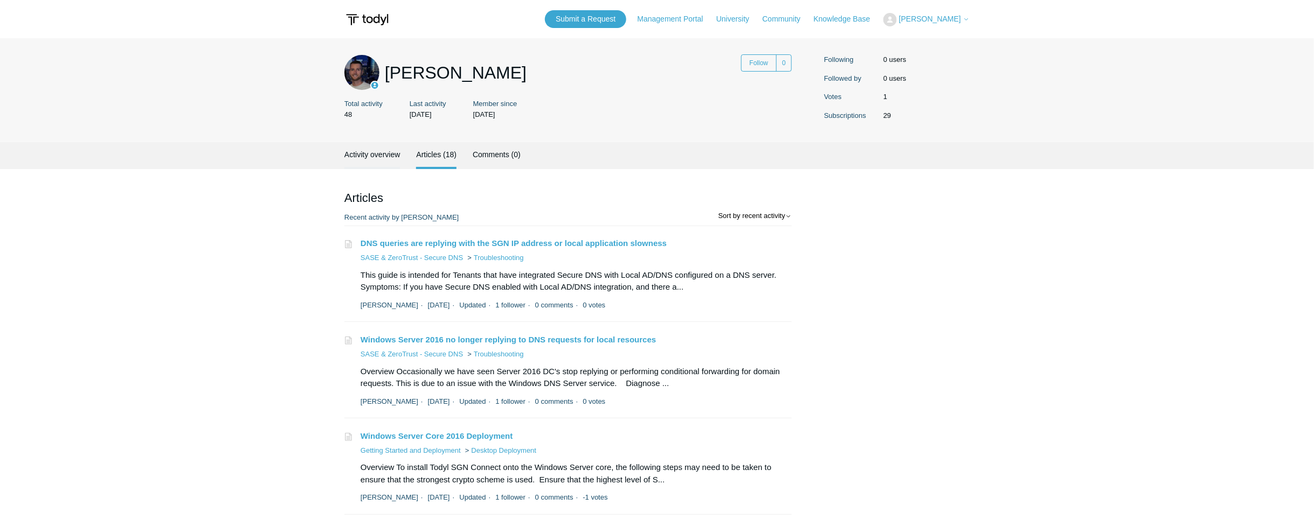
click at [370, 158] on link "Activity overview" at bounding box center [372, 153] width 56 height 23
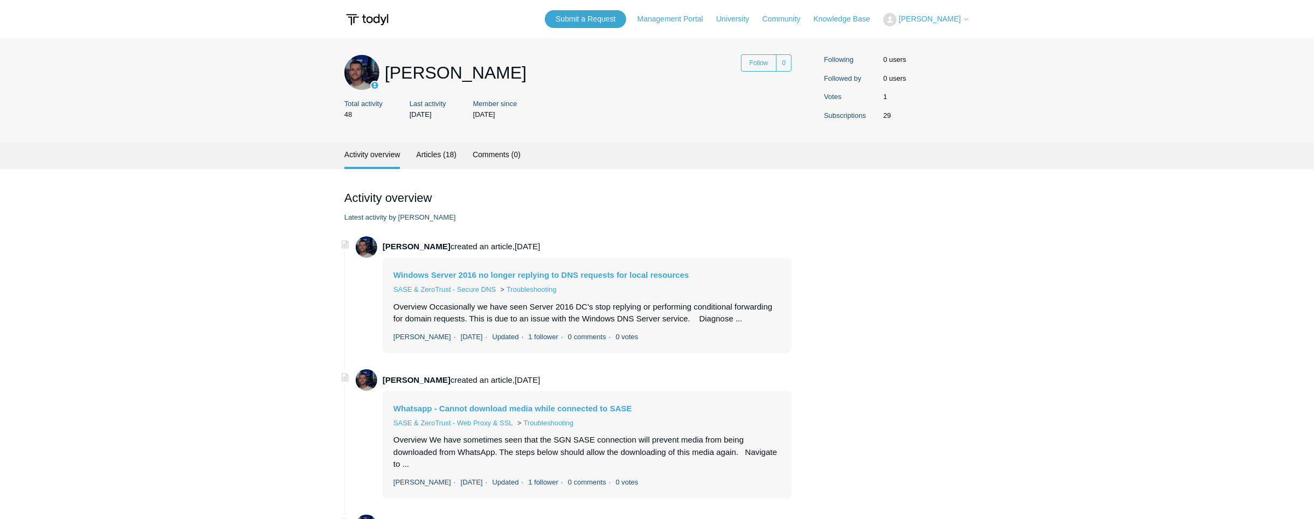
click at [407, 214] on span "Latest activity by [PERSON_NAME]" at bounding box center [567, 215] width 447 height 16
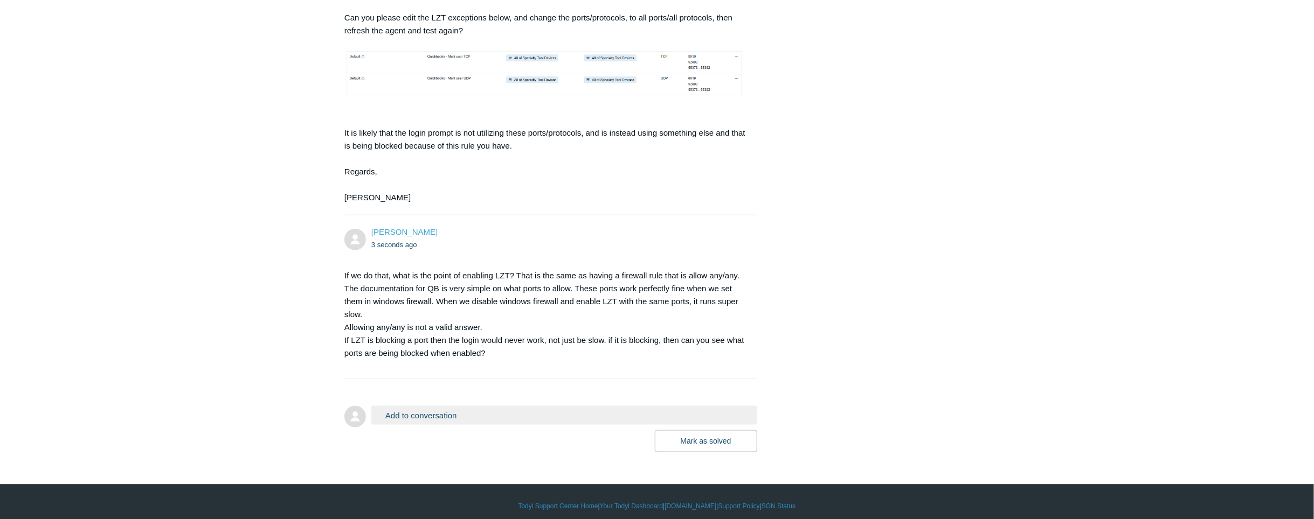
scroll to position [653, 0]
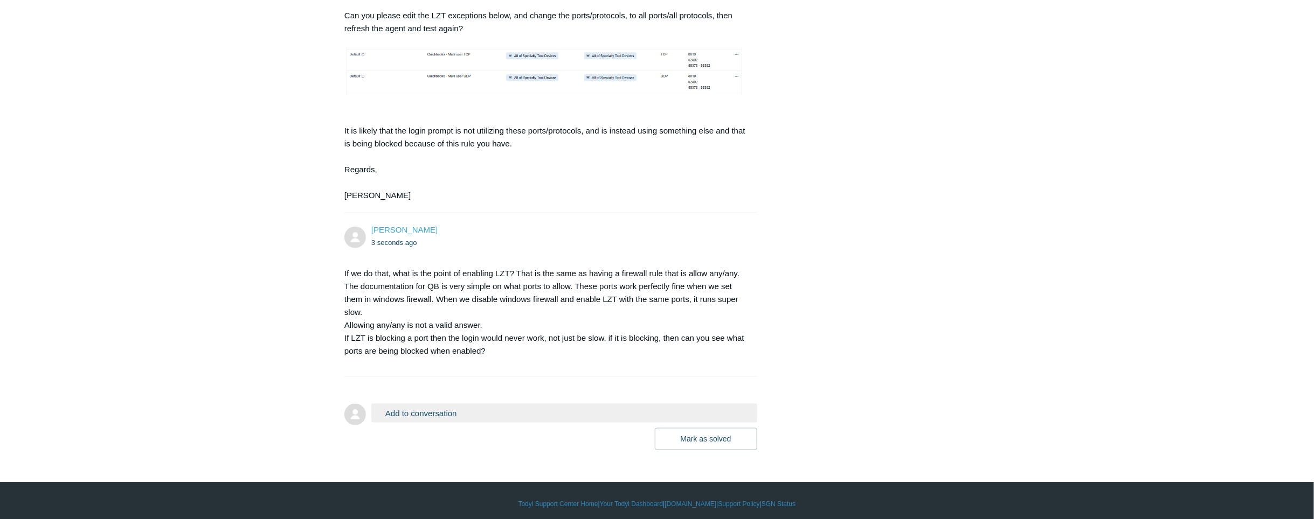
click at [383, 409] on button "Add to conversation" at bounding box center [564, 413] width 386 height 19
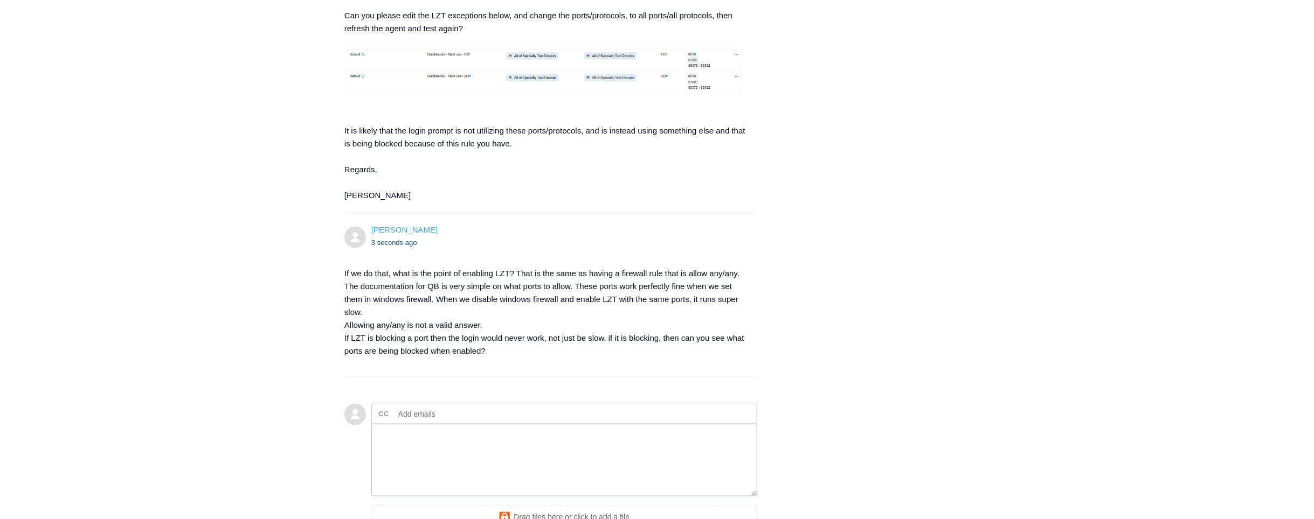
drag, startPoint x: 441, startPoint y: 464, endPoint x: 462, endPoint y: 454, distance: 22.7
click at [462, 454] on textarea "Add your reply" at bounding box center [564, 460] width 386 height 73
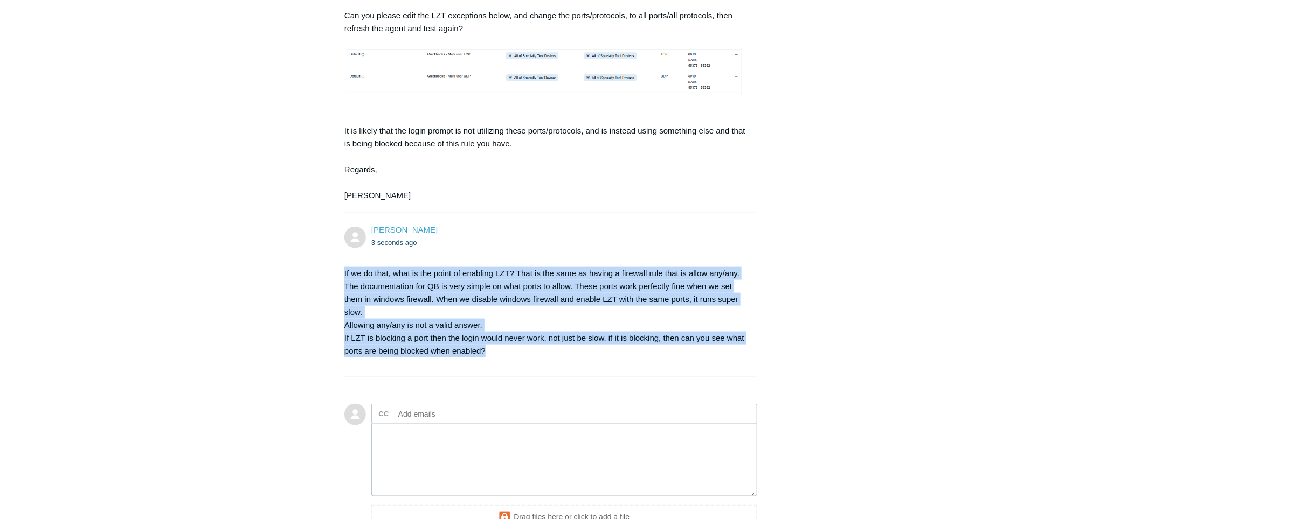
drag, startPoint x: 490, startPoint y: 349, endPoint x: 337, endPoint y: 267, distance: 173.6
click at [523, 353] on p "If we do that, what is the point of enabling LZT? That is the same as having a …" at bounding box center [545, 312] width 402 height 91
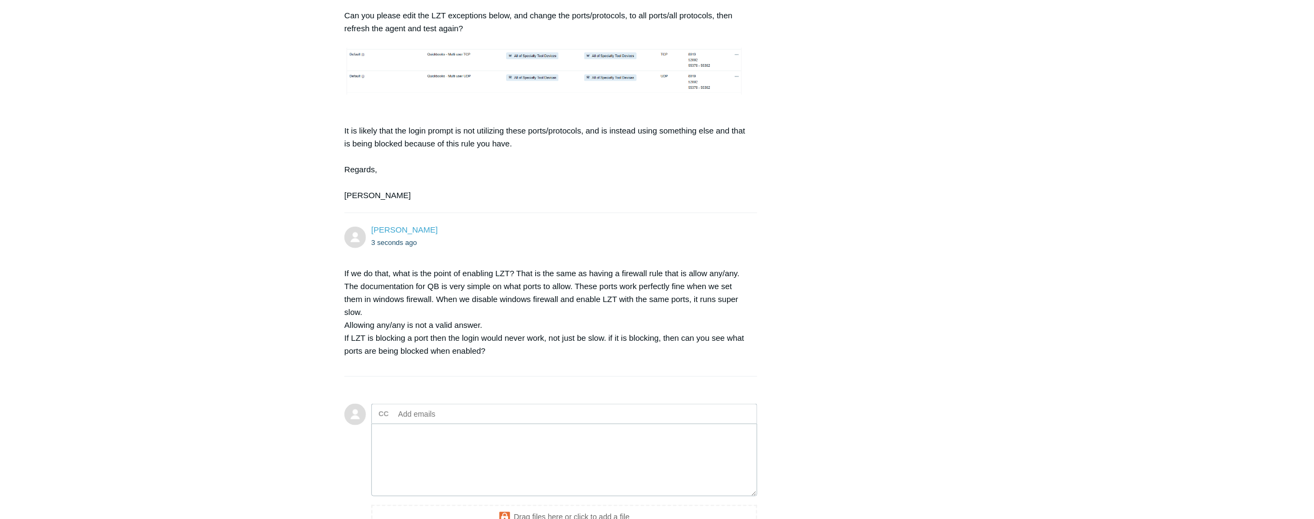
click at [517, 337] on p "If we do that, what is the point of enabling LZT? That is the same as having a …" at bounding box center [545, 312] width 402 height 91
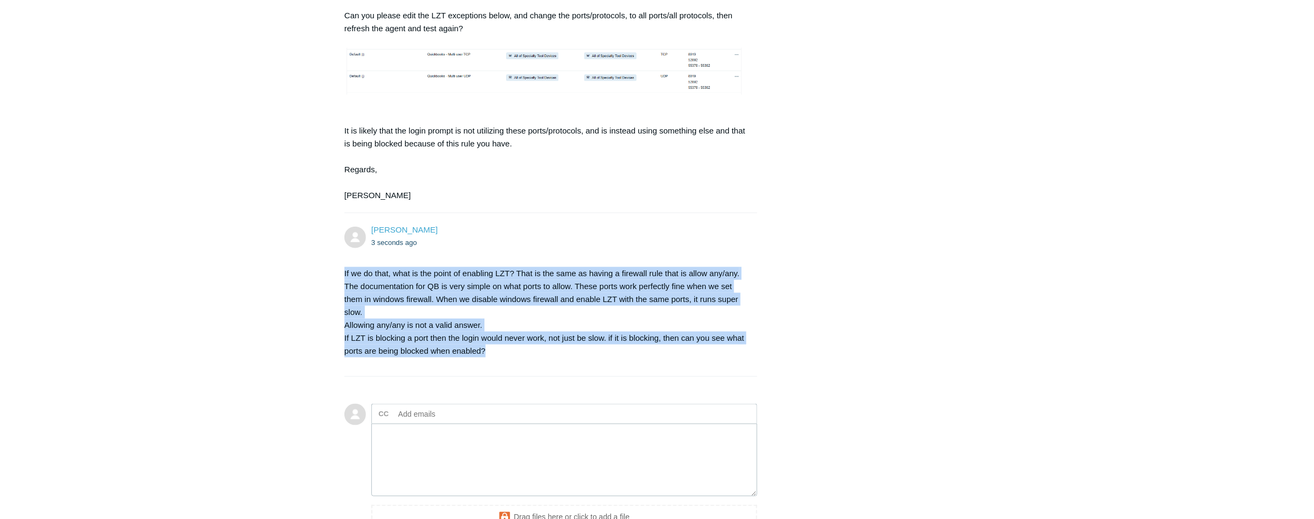
drag, startPoint x: 507, startPoint y: 357, endPoint x: 327, endPoint y: 275, distance: 197.7
click at [566, 331] on p "If we do that, what is the point of enabling LZT? That is the same as having a …" at bounding box center [545, 312] width 402 height 91
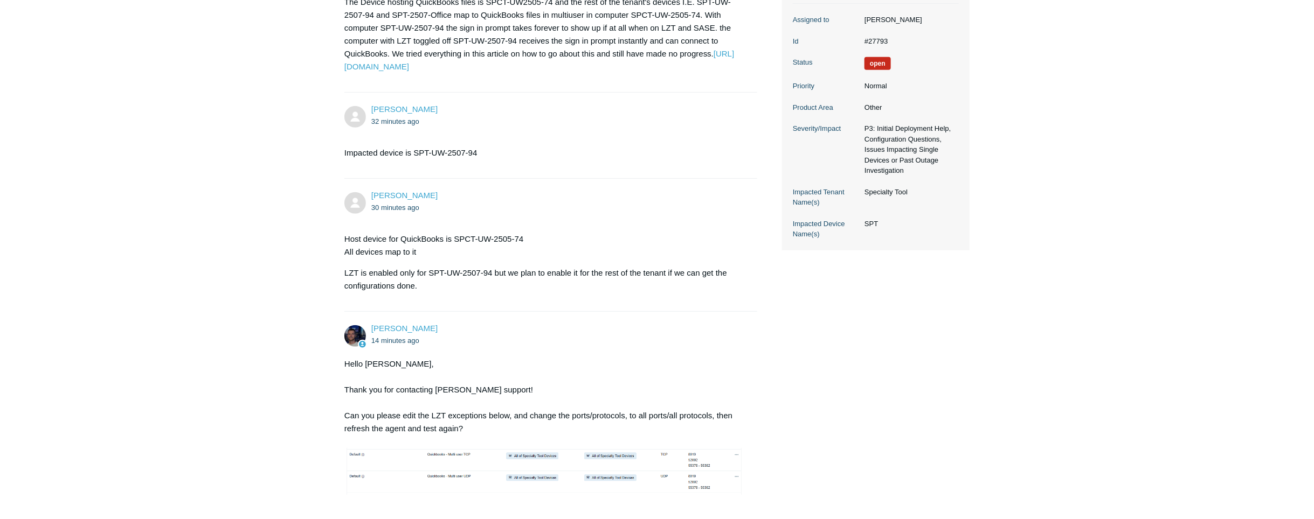
scroll to position [0, 0]
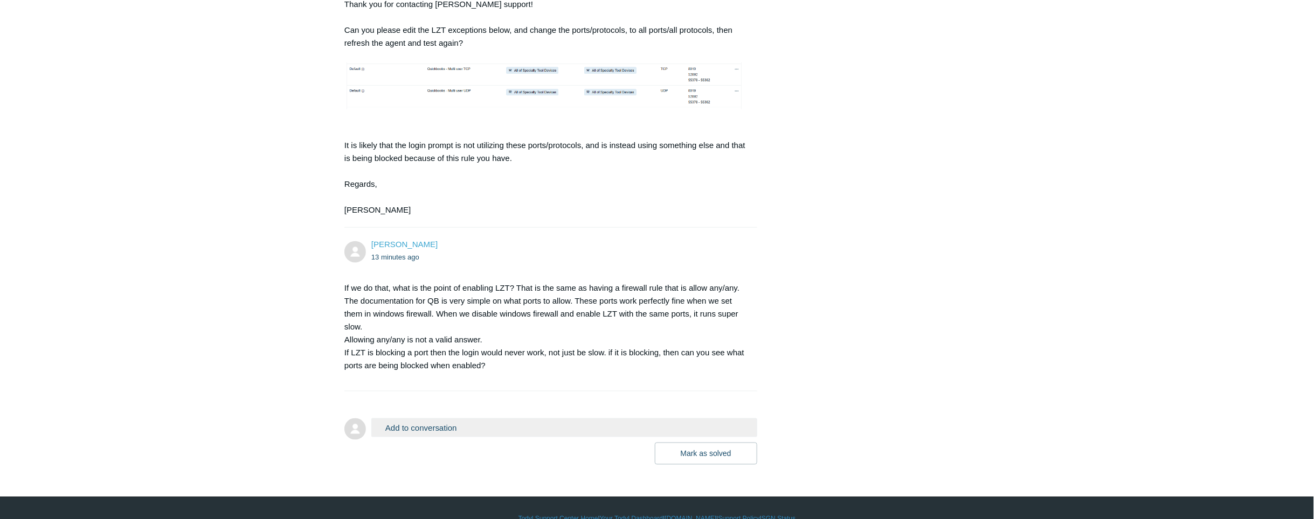
scroll to position [657, 0]
